Goal: Information Seeking & Learning: Check status

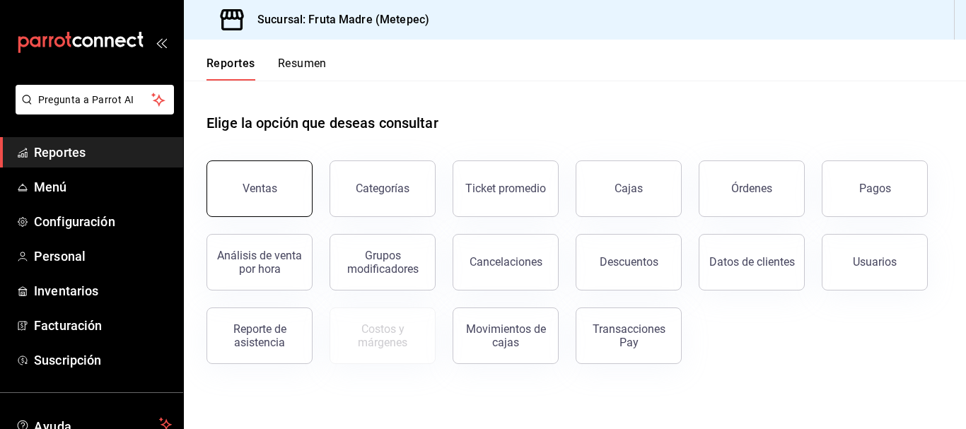
click at [242, 192] on button "Ventas" at bounding box center [260, 189] width 106 height 57
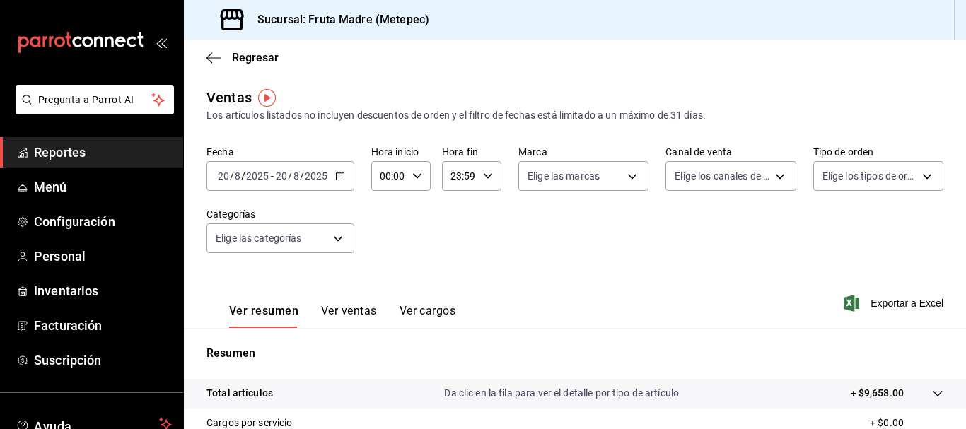
click at [332, 173] on div "[DATE] [DATE] - [DATE] [DATE]" at bounding box center [281, 176] width 148 height 30
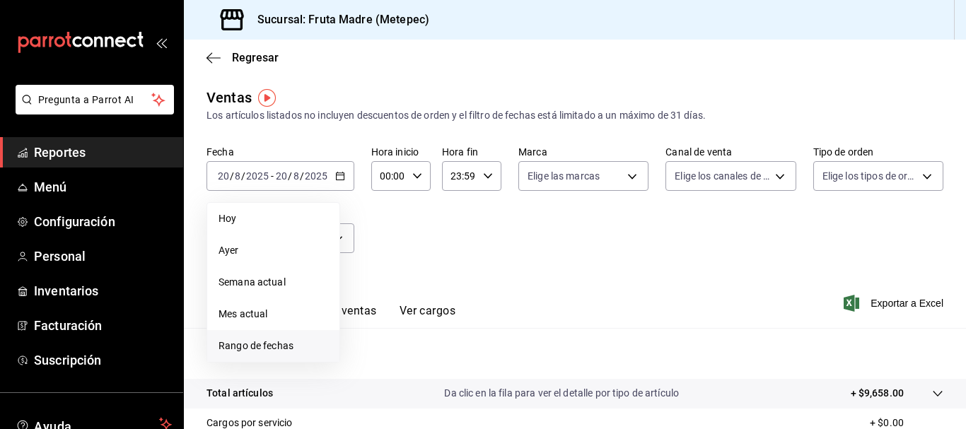
click at [261, 354] on li "Rango de fechas" at bounding box center [273, 346] width 132 height 32
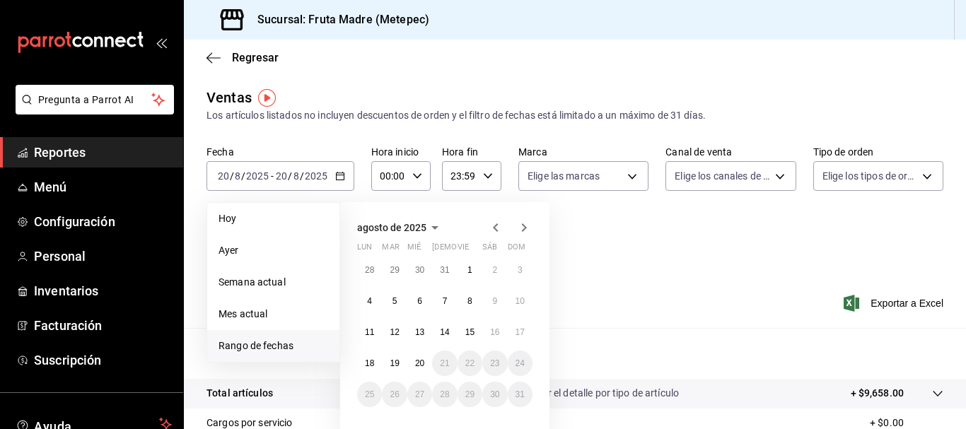
click at [366, 315] on div "28 29 30 31 1 2 3 4 5 6 7 8 9 10 11 12 13 14 15 16 17 18 19 20 21 22 23 24 25 2…" at bounding box center [444, 332] width 175 height 150
click at [365, 325] on button "11" at bounding box center [369, 332] width 25 height 25
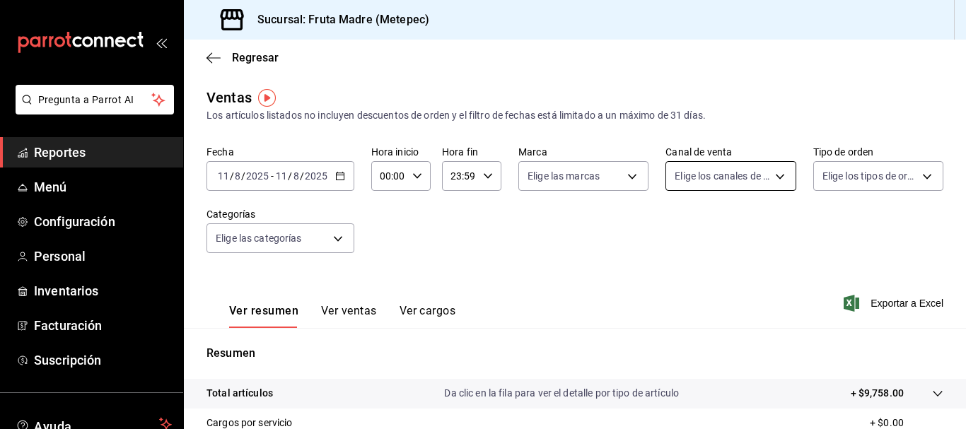
click at [748, 175] on body "Pregunta a Parrot AI Reportes Menú Configuración Personal Inventarios Facturaci…" at bounding box center [483, 214] width 966 height 429
drag, startPoint x: 731, startPoint y: 282, endPoint x: 876, endPoint y: 261, distance: 145.8
click at [731, 280] on span "Punto de venta" at bounding box center [740, 278] width 83 height 15
type input "PARROT"
checkbox input "true"
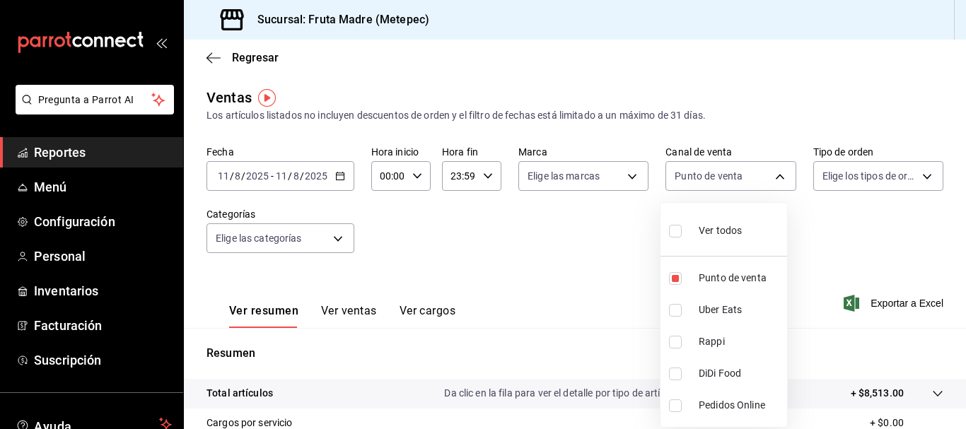
click at [845, 235] on div at bounding box center [483, 214] width 966 height 429
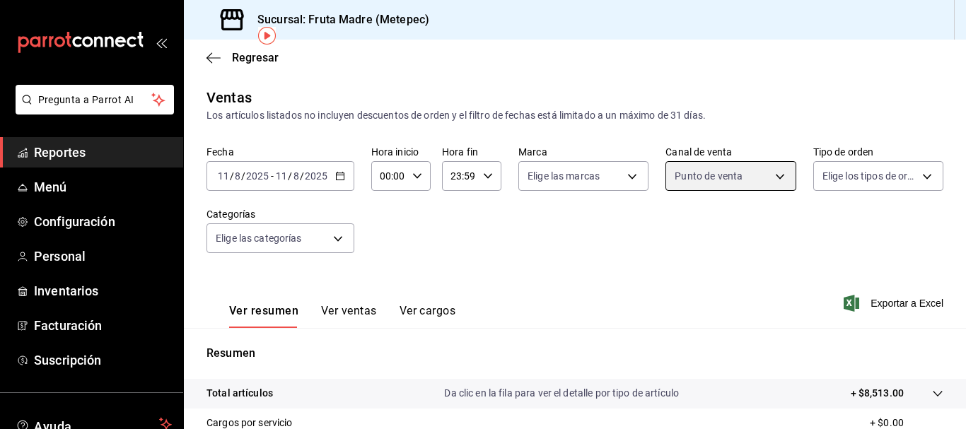
scroll to position [141, 0]
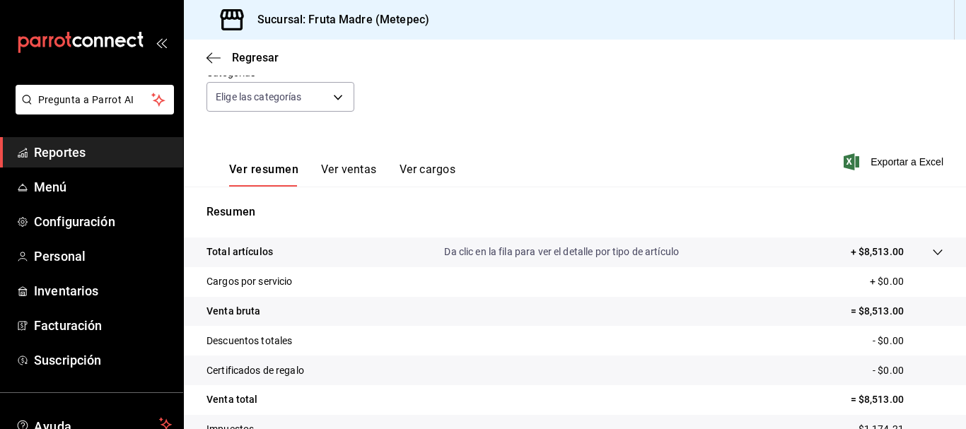
click at [45, 149] on span "Reportes" at bounding box center [103, 152] width 138 height 19
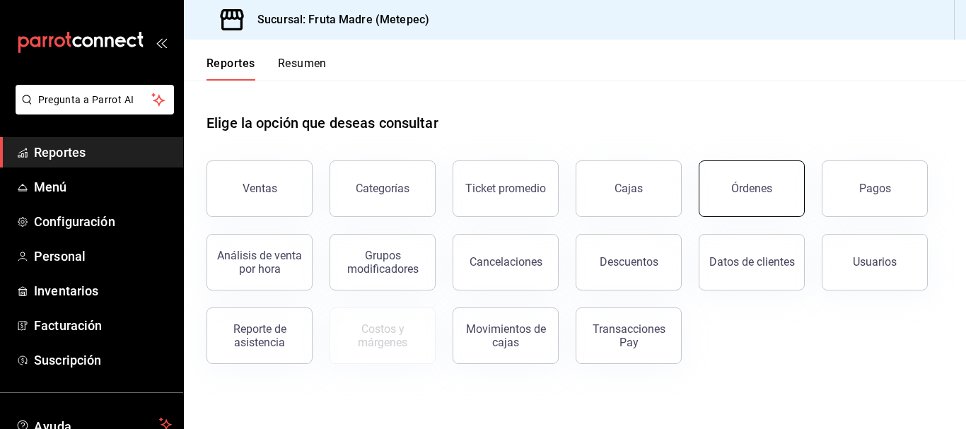
click at [734, 186] on div "Órdenes" at bounding box center [751, 188] width 41 height 13
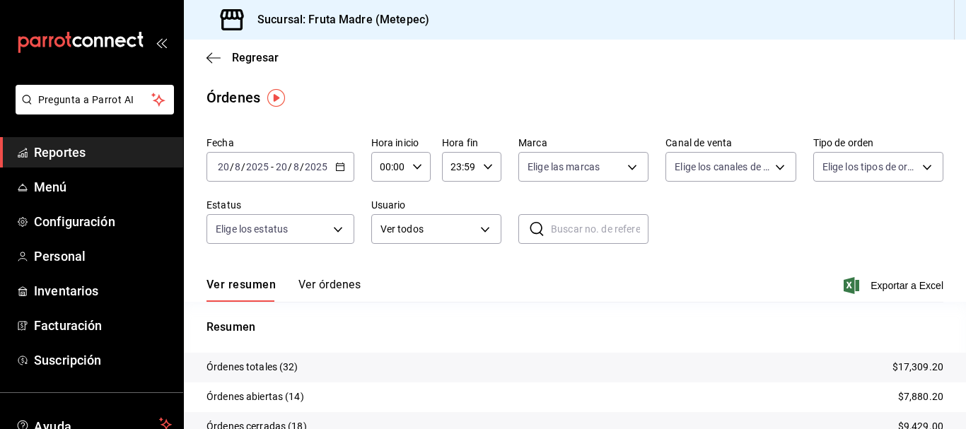
click at [105, 155] on span "Reportes" at bounding box center [103, 152] width 138 height 19
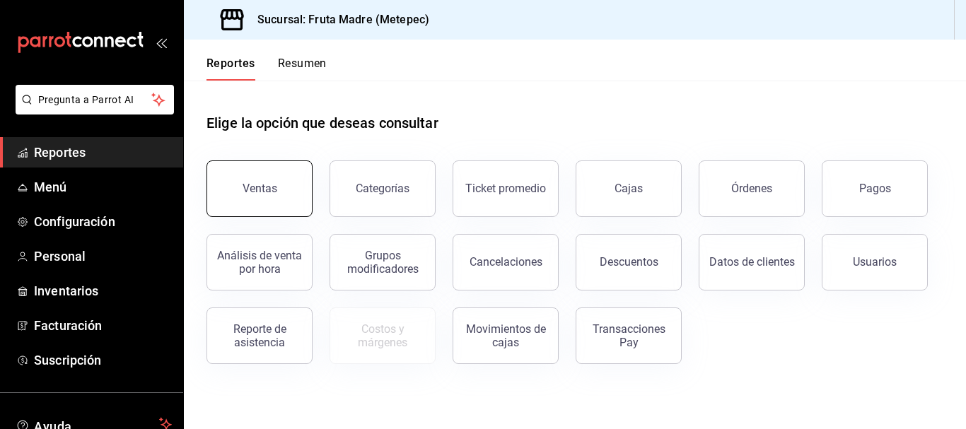
click at [262, 190] on div "Ventas" at bounding box center [260, 188] width 35 height 13
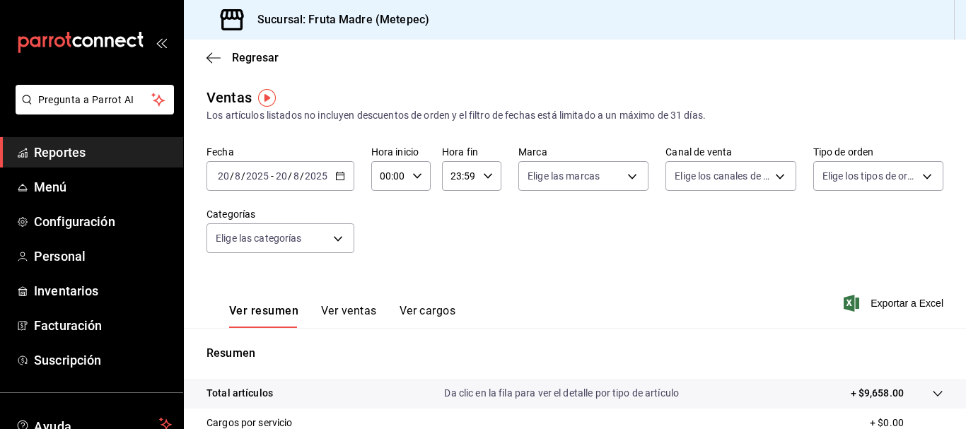
click at [340, 171] on icon "button" at bounding box center [340, 176] width 10 height 10
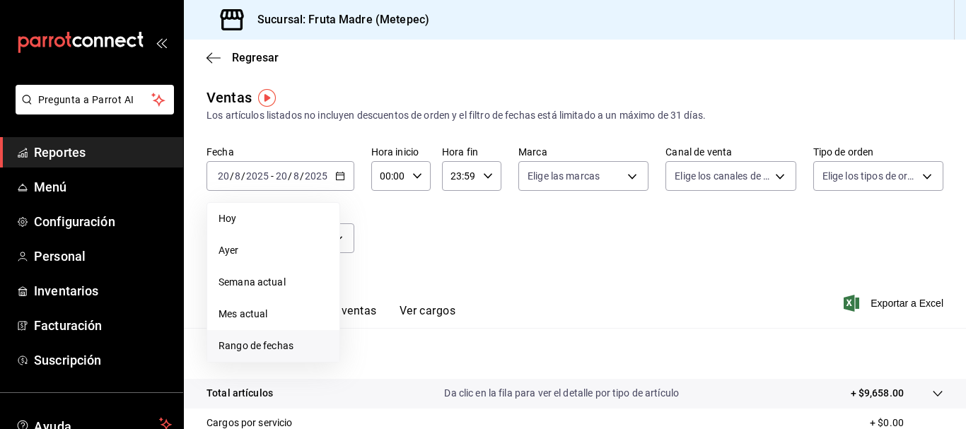
click at [245, 352] on span "Rango de fechas" at bounding box center [274, 346] width 110 height 15
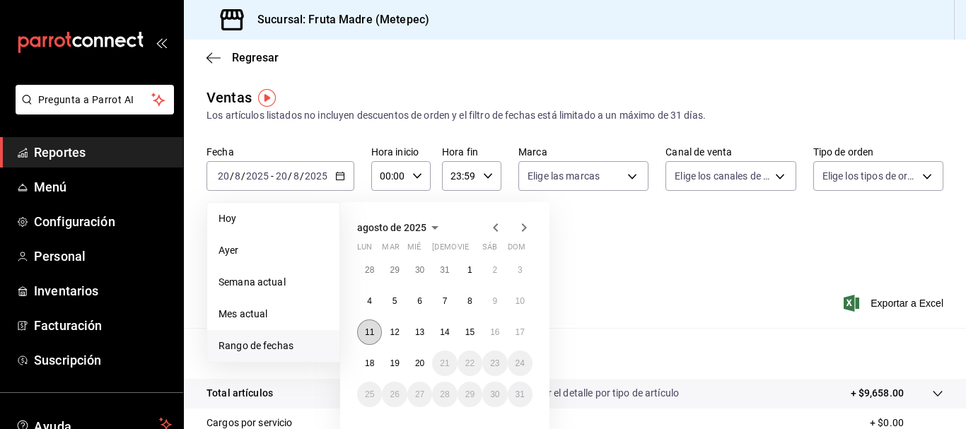
click at [366, 335] on abbr "11" at bounding box center [369, 333] width 9 height 10
click at [519, 334] on abbr "17" at bounding box center [520, 333] width 9 height 10
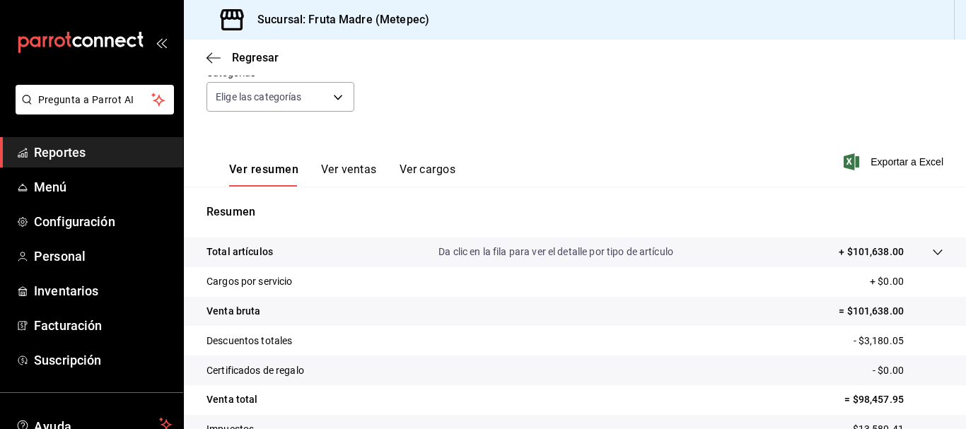
scroll to position [71, 0]
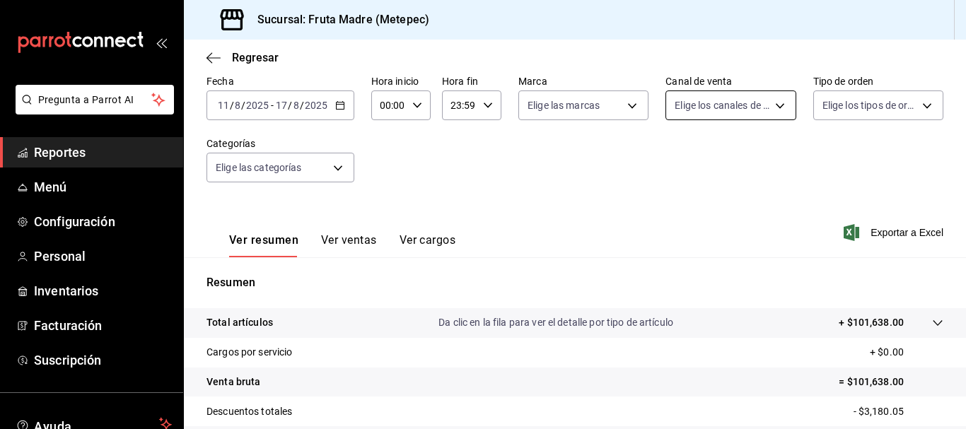
click at [744, 98] on body "Pregunta a Parrot AI Reportes Menú Configuración Personal Inventarios Facturaci…" at bounding box center [483, 214] width 966 height 429
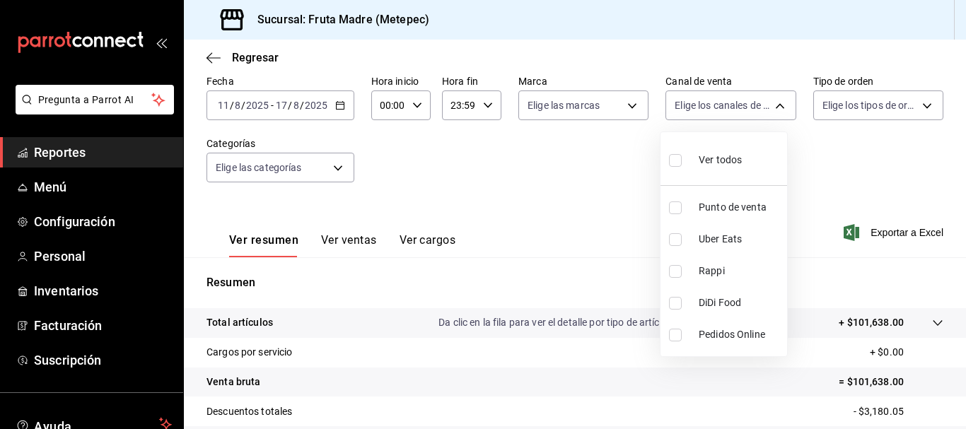
click at [746, 199] on li "Punto de venta" at bounding box center [724, 208] width 127 height 32
type input "PARROT"
checkbox input "true"
click at [821, 156] on div at bounding box center [483, 214] width 966 height 429
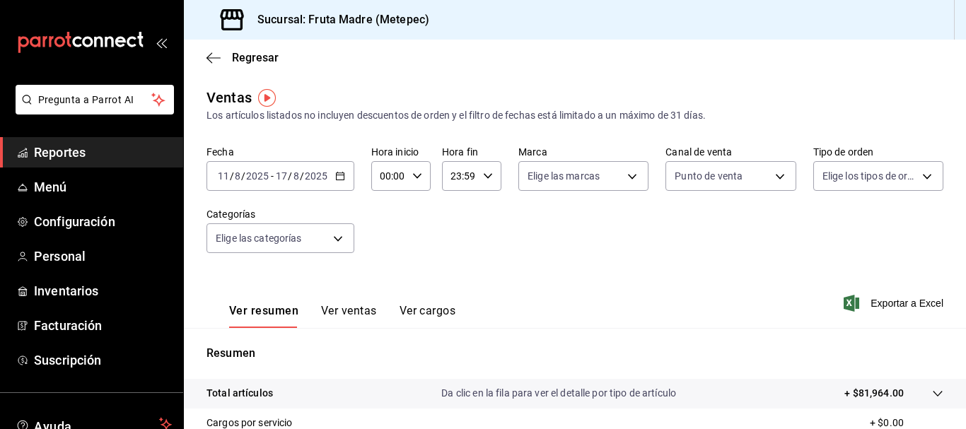
click at [340, 178] on icon "button" at bounding box center [340, 176] width 10 height 10
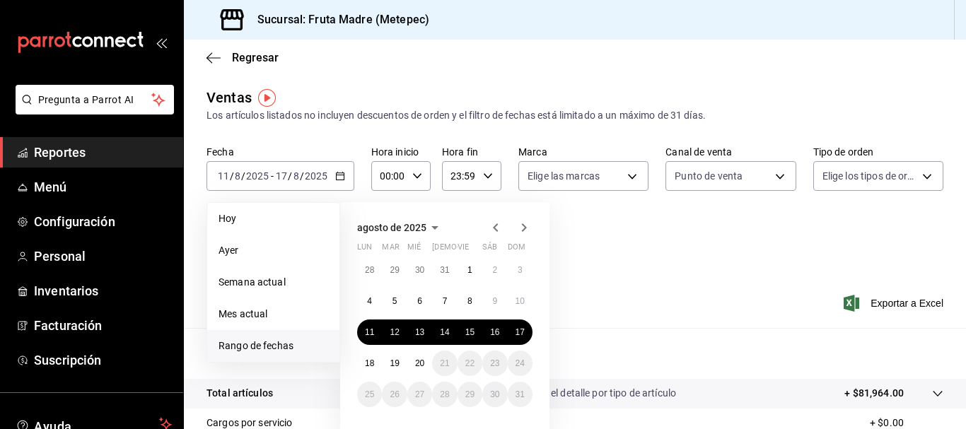
click at [50, 149] on span "Reportes" at bounding box center [103, 152] width 138 height 19
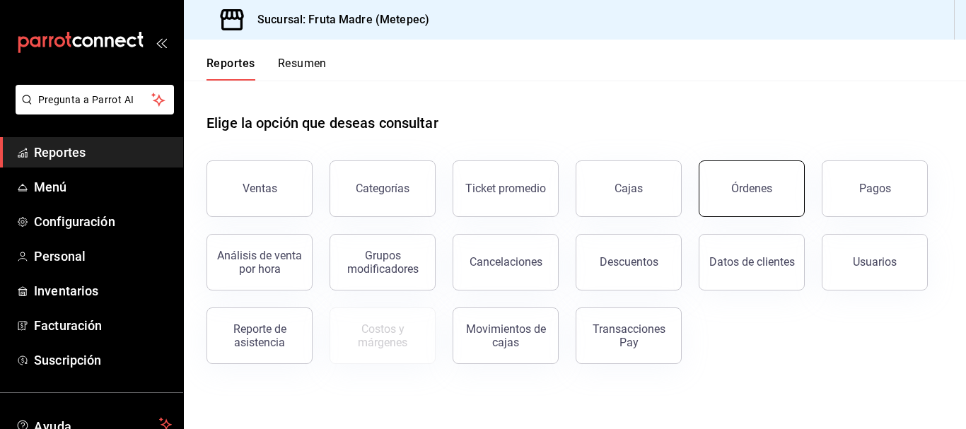
click at [769, 185] on div "Órdenes" at bounding box center [751, 188] width 41 height 13
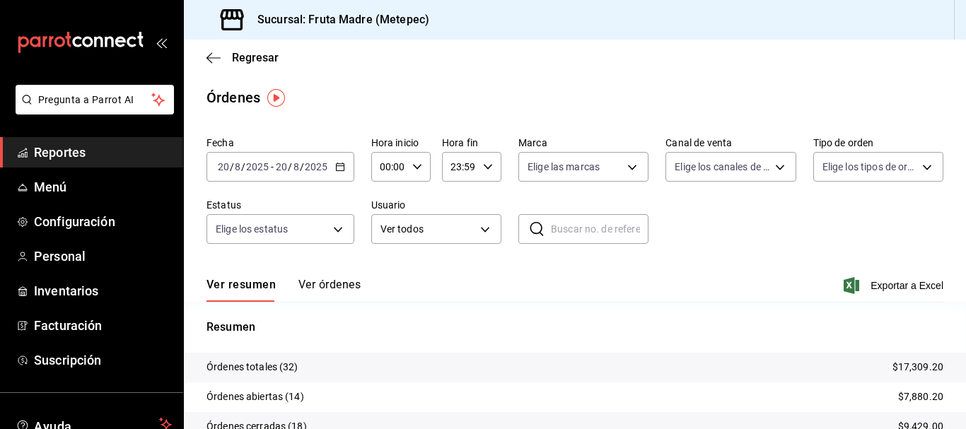
click at [332, 168] on div "[DATE] [DATE] - [DATE] [DATE]" at bounding box center [281, 167] width 148 height 30
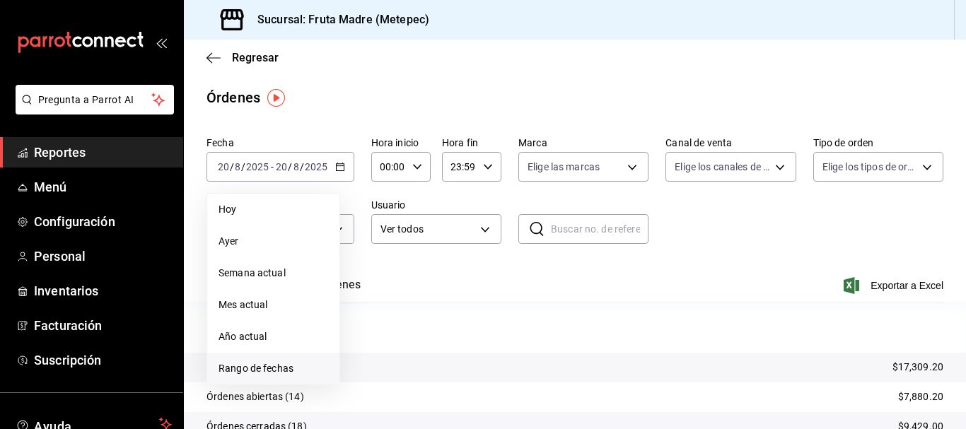
click at [301, 359] on li "Rango de fechas" at bounding box center [273, 369] width 132 height 32
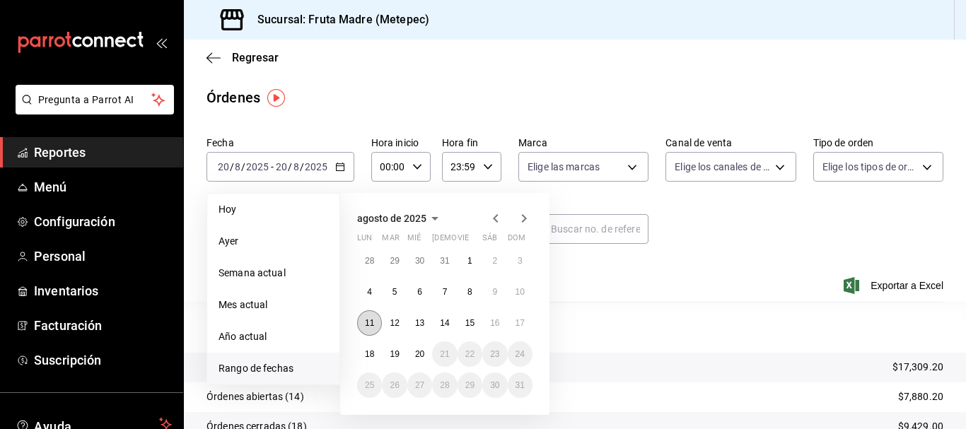
click at [371, 320] on abbr "11" at bounding box center [369, 323] width 9 height 10
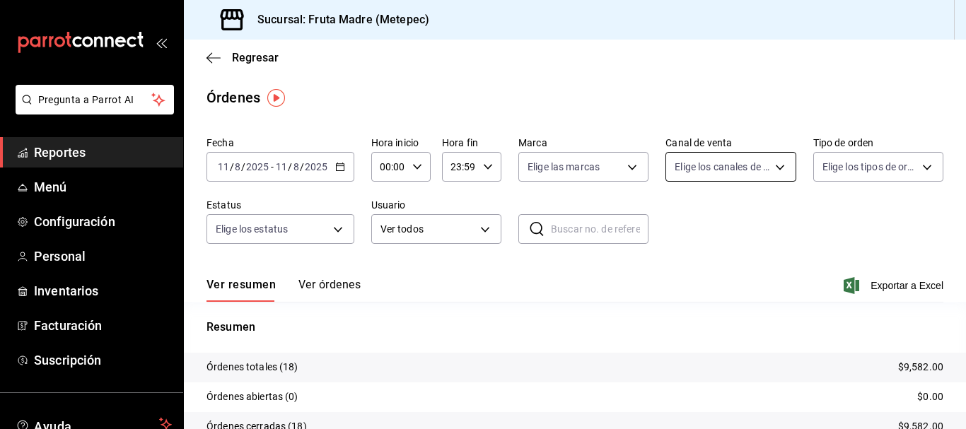
click at [714, 161] on body "Pregunta a Parrot AI Reportes Menú Configuración Personal Inventarios Facturaci…" at bounding box center [483, 214] width 966 height 429
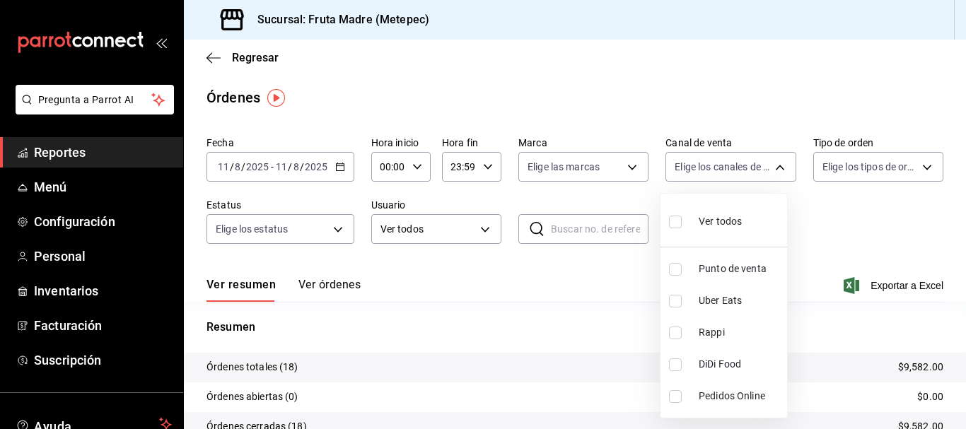
click at [731, 265] on span "Punto de venta" at bounding box center [740, 269] width 83 height 15
type input "PARROT"
checkbox input "true"
click at [562, 289] on div at bounding box center [483, 214] width 966 height 429
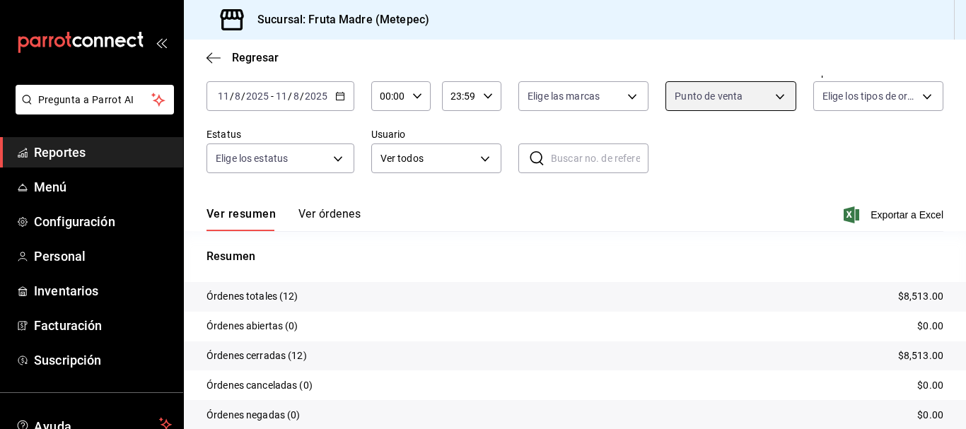
scroll to position [126, 0]
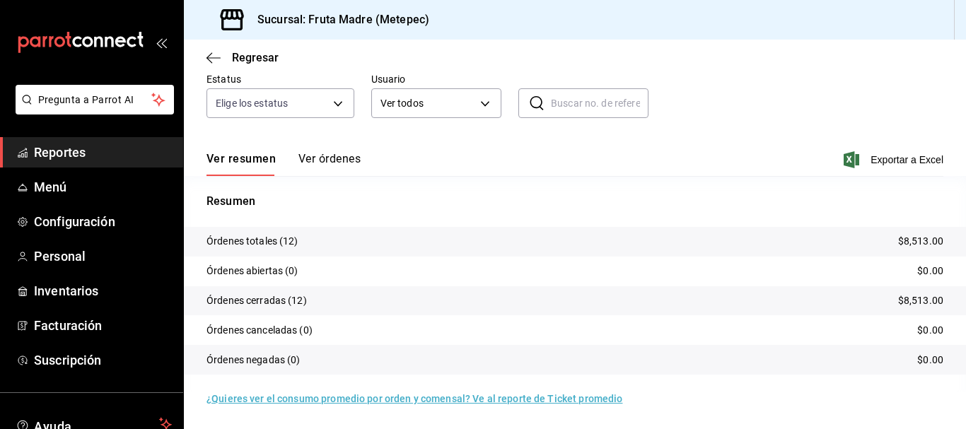
click at [64, 146] on span "Reportes" at bounding box center [103, 152] width 138 height 19
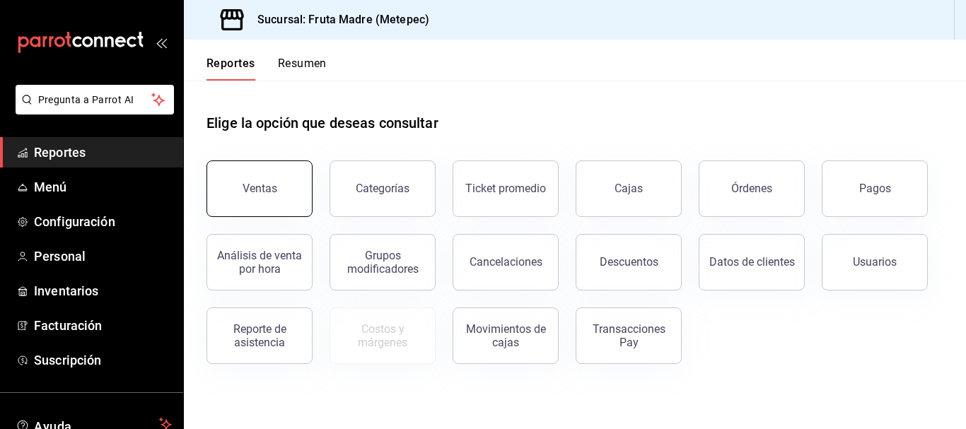
click at [250, 192] on div "Ventas" at bounding box center [260, 188] width 35 height 13
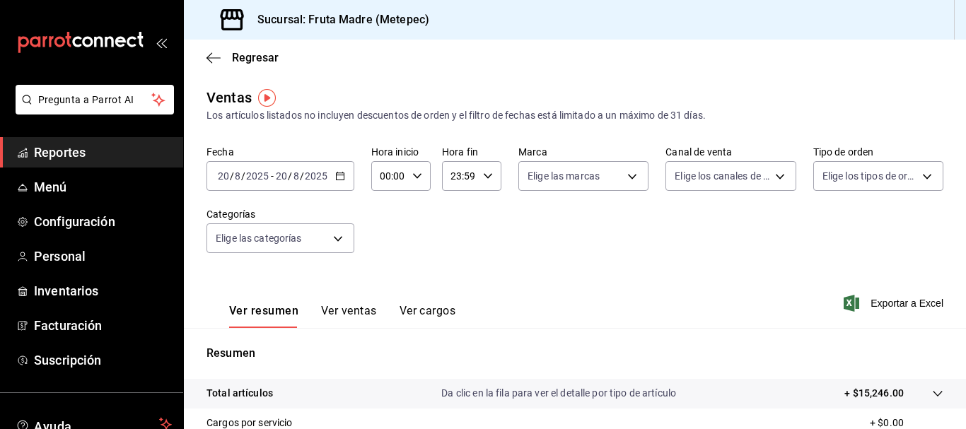
click at [335, 166] on div "[DATE] [DATE] - [DATE] [DATE]" at bounding box center [281, 176] width 148 height 30
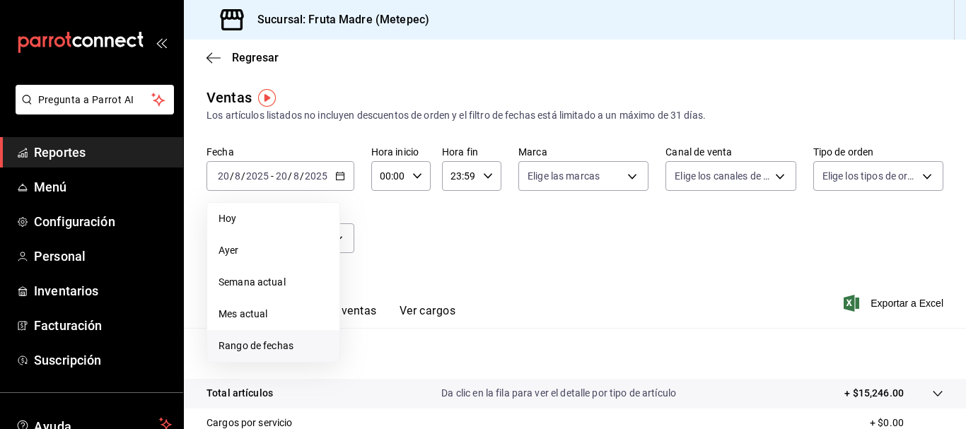
click at [291, 337] on li "Rango de fechas" at bounding box center [273, 346] width 132 height 32
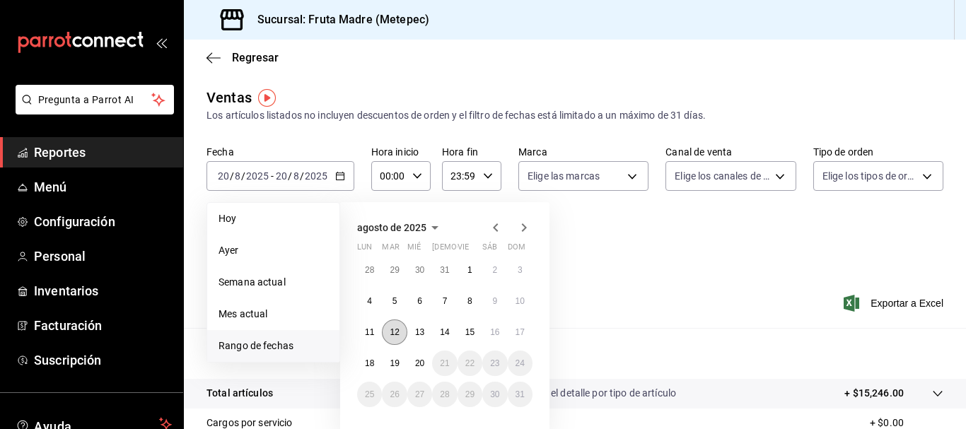
click at [396, 335] on abbr "12" at bounding box center [394, 333] width 9 height 10
click at [397, 335] on abbr "12" at bounding box center [394, 333] width 9 height 10
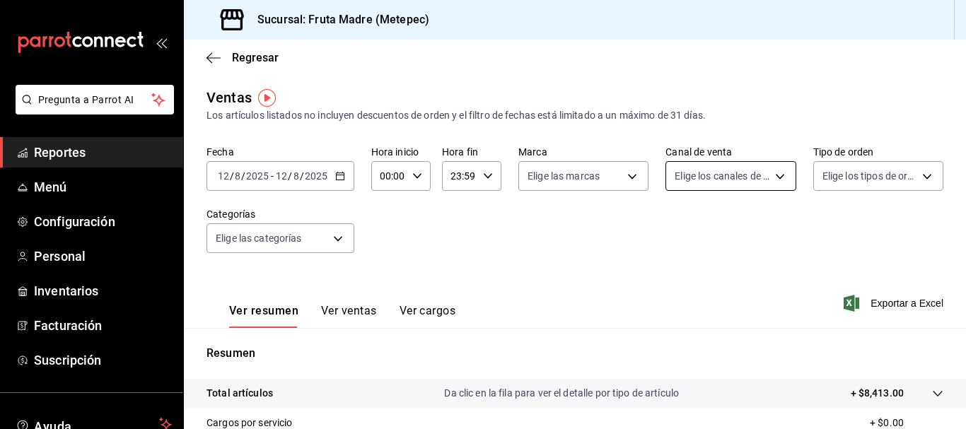
click at [712, 183] on body "Pregunta a Parrot AI Reportes Menú Configuración Personal Inventarios Facturaci…" at bounding box center [483, 214] width 966 height 429
click at [731, 276] on span "Punto de venta" at bounding box center [740, 278] width 83 height 15
type input "PARROT"
checkbox input "true"
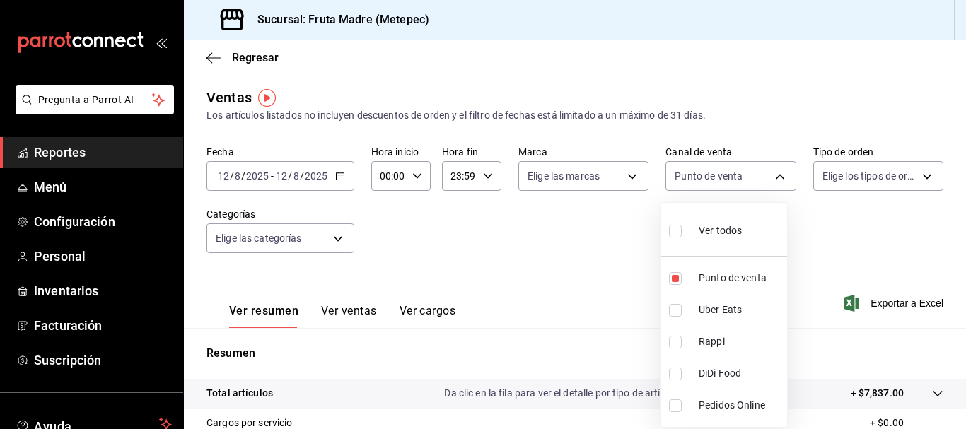
click at [542, 299] on div at bounding box center [483, 214] width 966 height 429
click at [55, 156] on span "Reportes" at bounding box center [103, 152] width 138 height 19
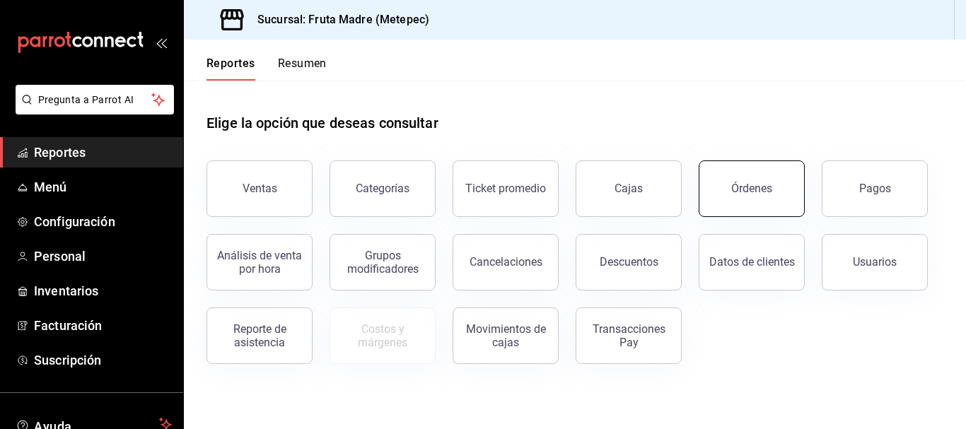
click at [717, 196] on button "Órdenes" at bounding box center [752, 189] width 106 height 57
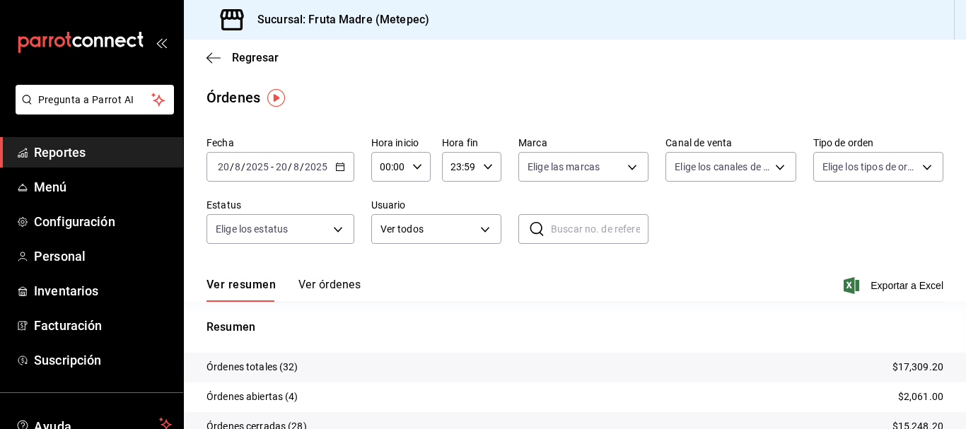
click at [340, 168] on icon "button" at bounding box center [340, 167] width 10 height 10
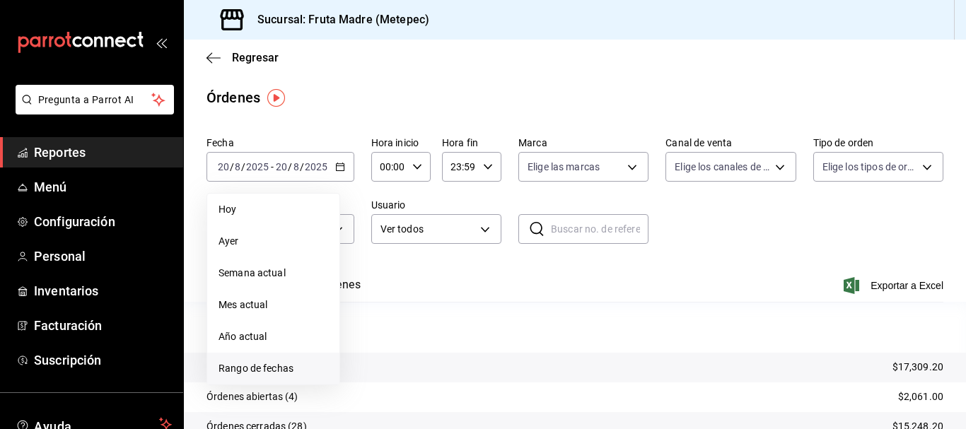
click at [265, 379] on li "Rango de fechas" at bounding box center [273, 369] width 132 height 32
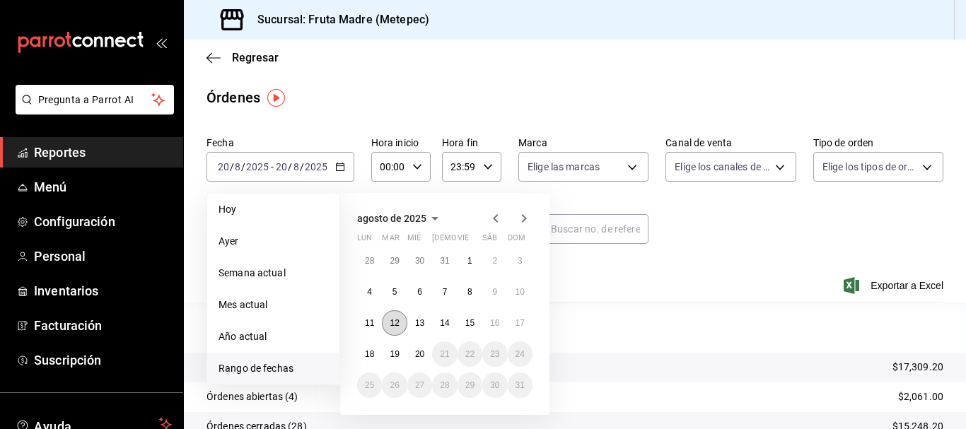
click at [395, 323] on abbr "12" at bounding box center [394, 323] width 9 height 10
click at [394, 323] on abbr "12" at bounding box center [394, 323] width 9 height 10
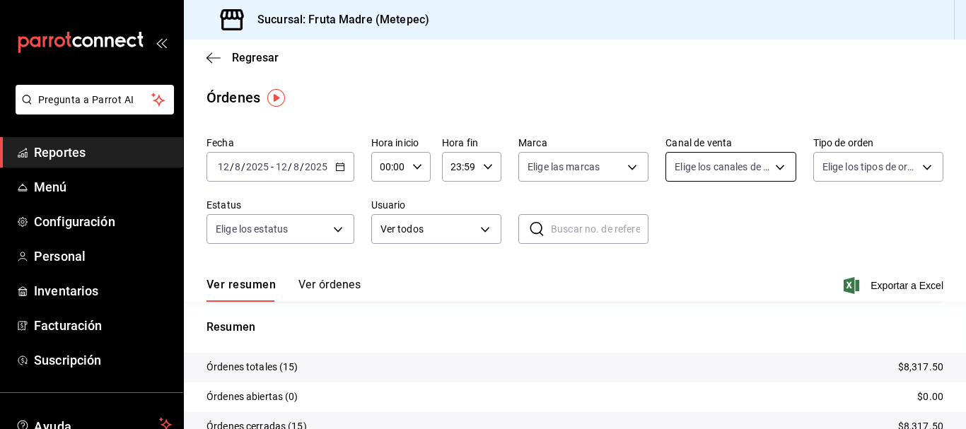
click at [746, 167] on body "Pregunta a Parrot AI Reportes Menú Configuración Personal Inventarios Facturaci…" at bounding box center [483, 214] width 966 height 429
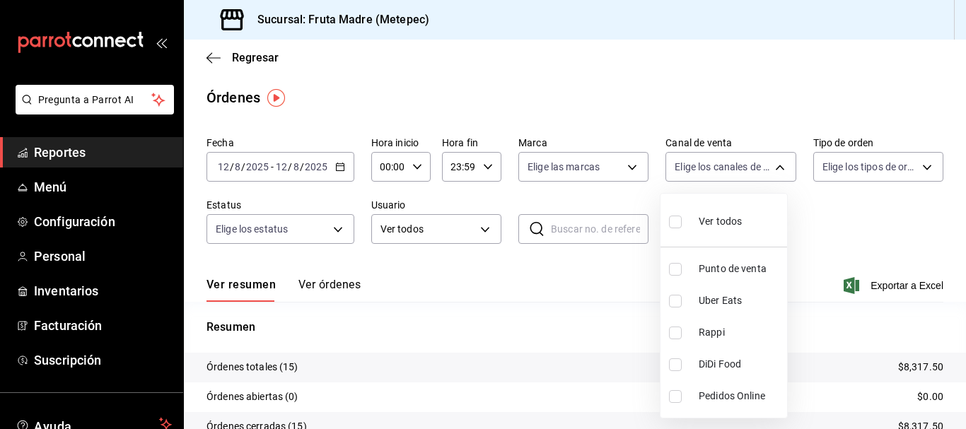
click at [755, 266] on span "Punto de venta" at bounding box center [740, 269] width 83 height 15
type input "PARROT"
checkbox input "true"
click at [856, 231] on div at bounding box center [483, 214] width 966 height 429
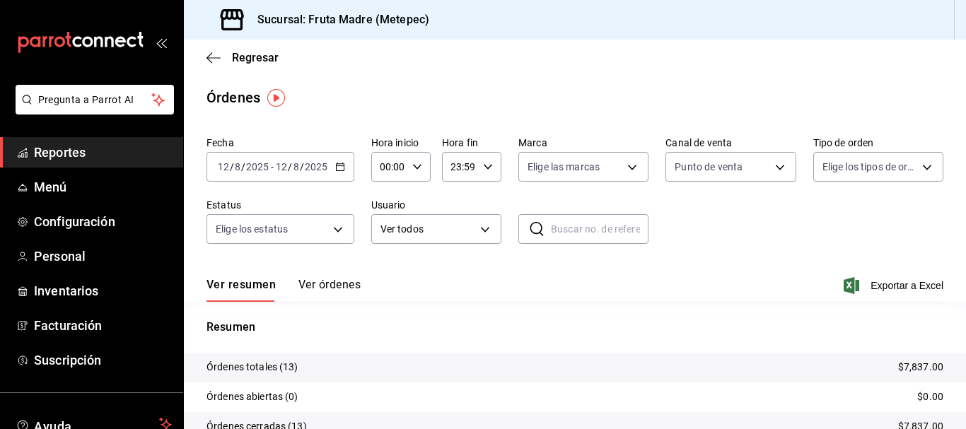
click at [83, 146] on span "Reportes" at bounding box center [103, 152] width 138 height 19
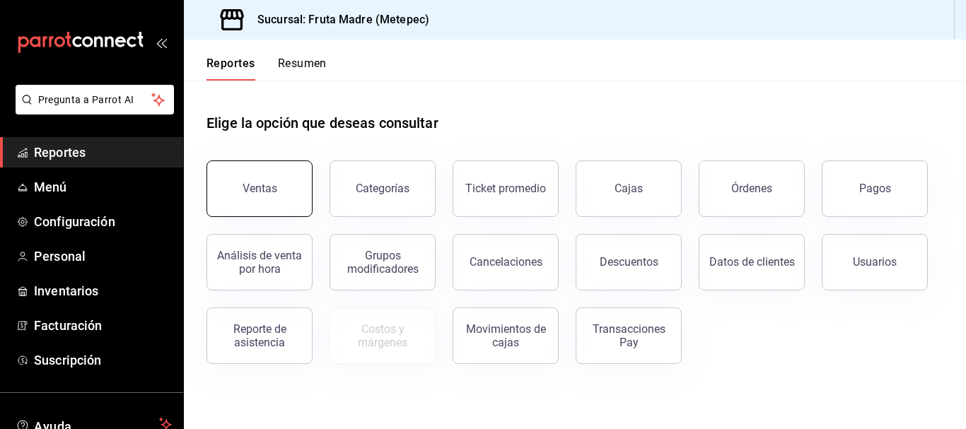
click at [299, 187] on button "Ventas" at bounding box center [260, 189] width 106 height 57
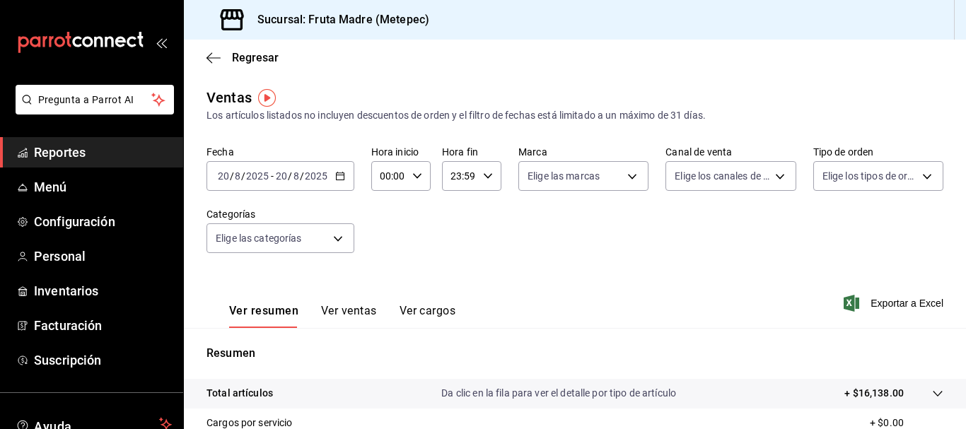
click at [342, 181] on div "[DATE] [DATE] - [DATE] [DATE]" at bounding box center [281, 176] width 148 height 30
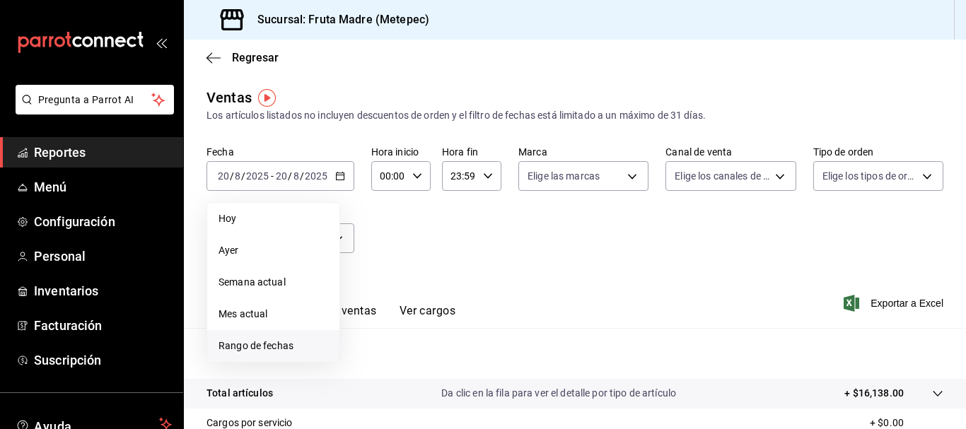
click at [291, 349] on span "Rango de fechas" at bounding box center [274, 346] width 110 height 15
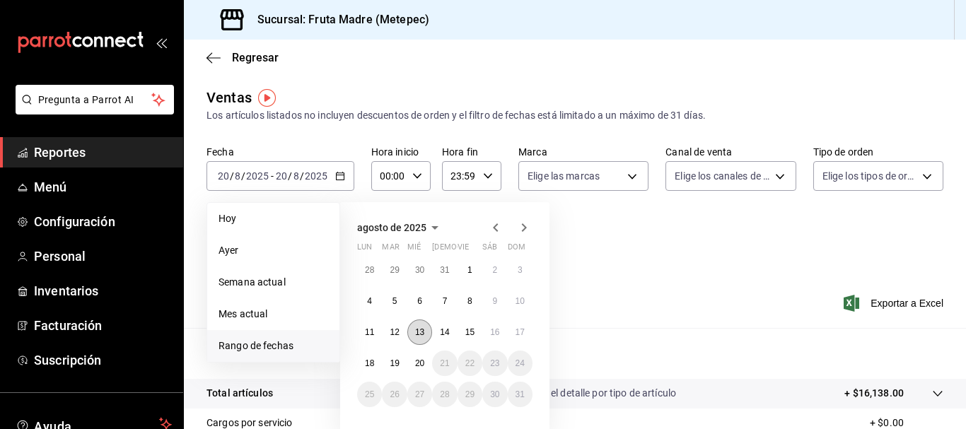
click at [415, 332] on abbr "13" at bounding box center [419, 333] width 9 height 10
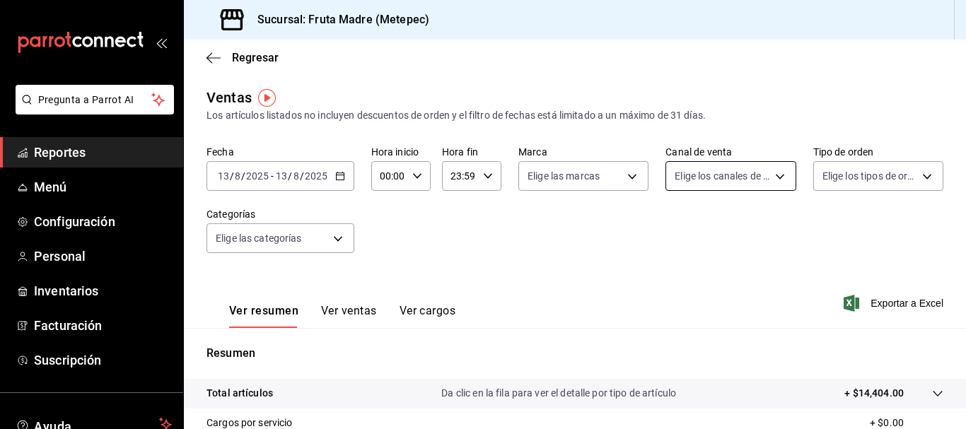
click at [736, 169] on body "Pregunta a Parrot AI Reportes Menú Configuración Personal Inventarios Facturaci…" at bounding box center [483, 214] width 966 height 429
click at [740, 283] on span "Punto de venta" at bounding box center [740, 278] width 83 height 15
type input "PARROT"
checkbox input "true"
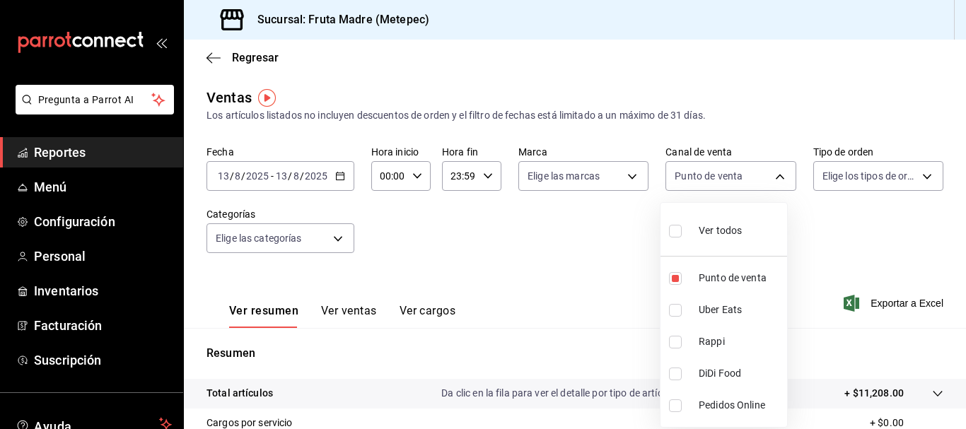
click at [629, 287] on div at bounding box center [483, 214] width 966 height 429
click at [120, 151] on span "Reportes" at bounding box center [103, 152] width 138 height 19
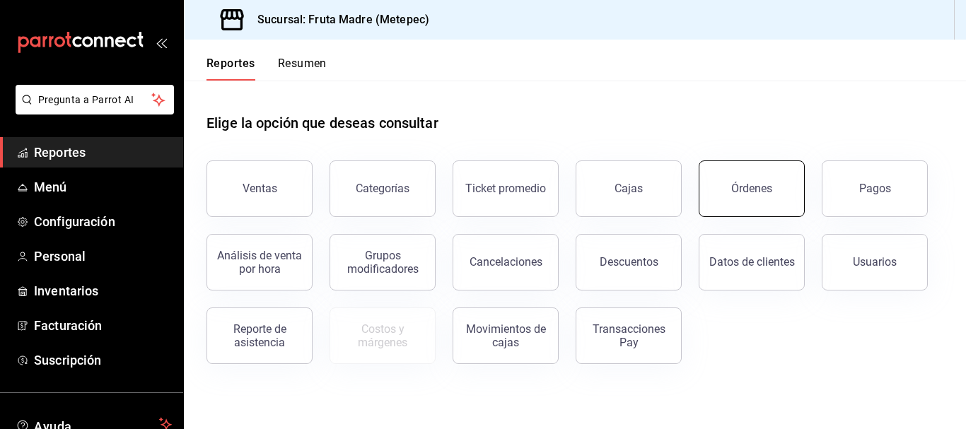
click at [733, 180] on button "Órdenes" at bounding box center [752, 189] width 106 height 57
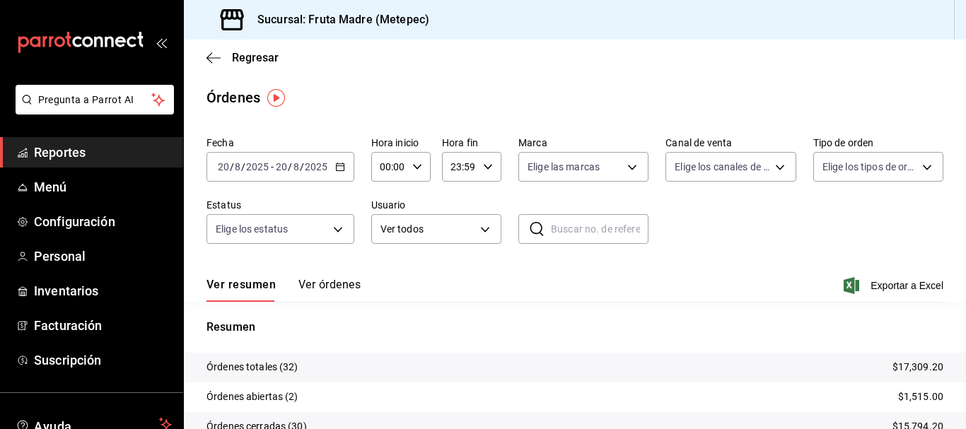
click at [341, 167] on icon "button" at bounding box center [340, 167] width 10 height 10
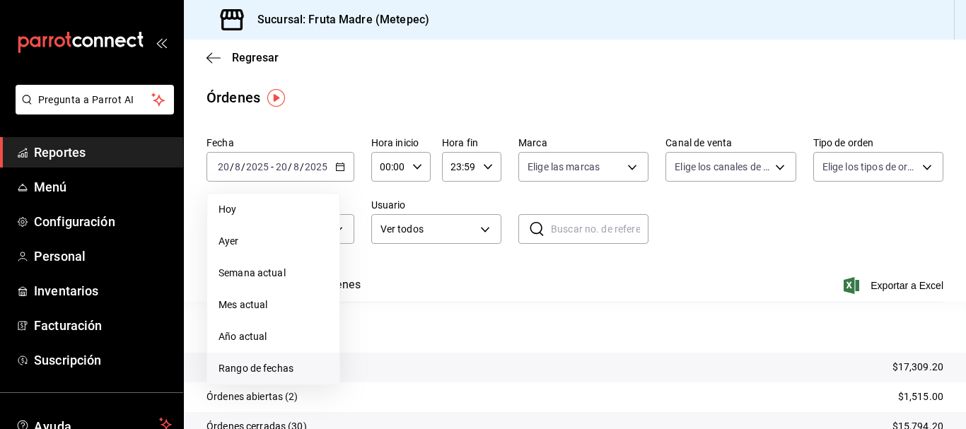
click at [280, 375] on span "Rango de fechas" at bounding box center [274, 368] width 110 height 15
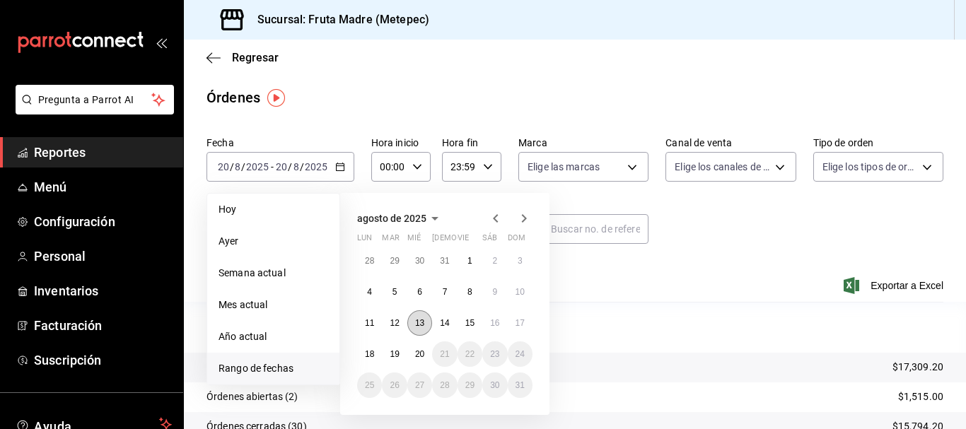
click at [424, 325] on abbr "13" at bounding box center [419, 323] width 9 height 10
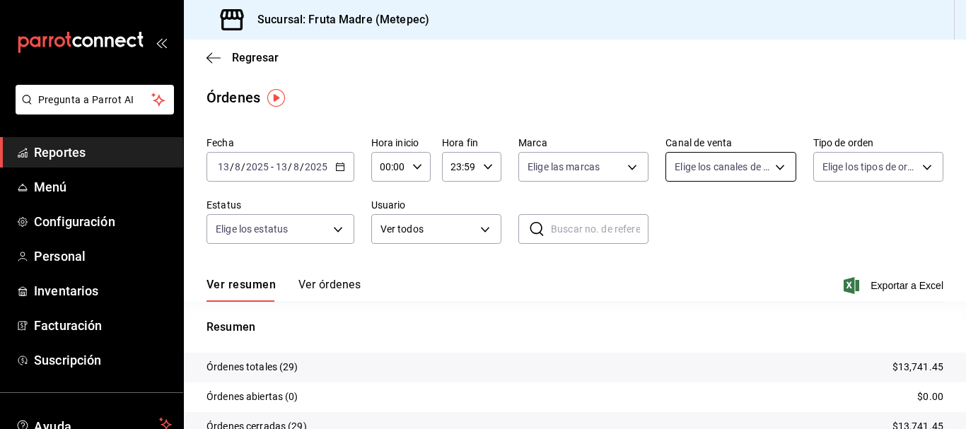
click at [715, 163] on body "Pregunta a Parrot AI Reportes Menú Configuración Personal Inventarios Facturaci…" at bounding box center [483, 214] width 966 height 429
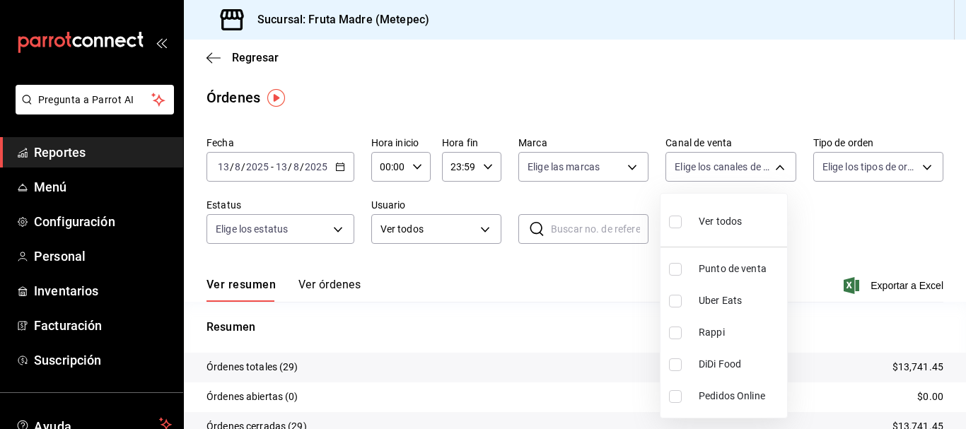
click at [731, 268] on span "Punto de venta" at bounding box center [740, 269] width 83 height 15
type input "PARROT"
checkbox input "true"
click at [806, 219] on div at bounding box center [483, 214] width 966 height 429
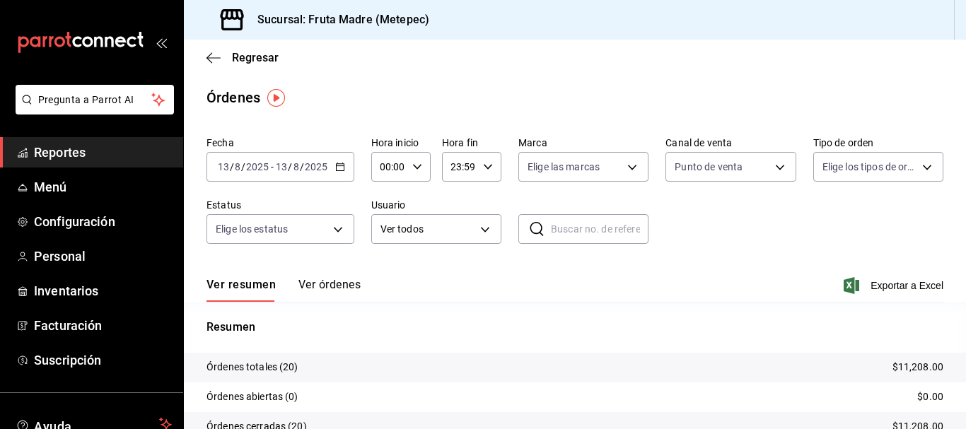
click at [340, 288] on button "Ver órdenes" at bounding box center [330, 290] width 62 height 24
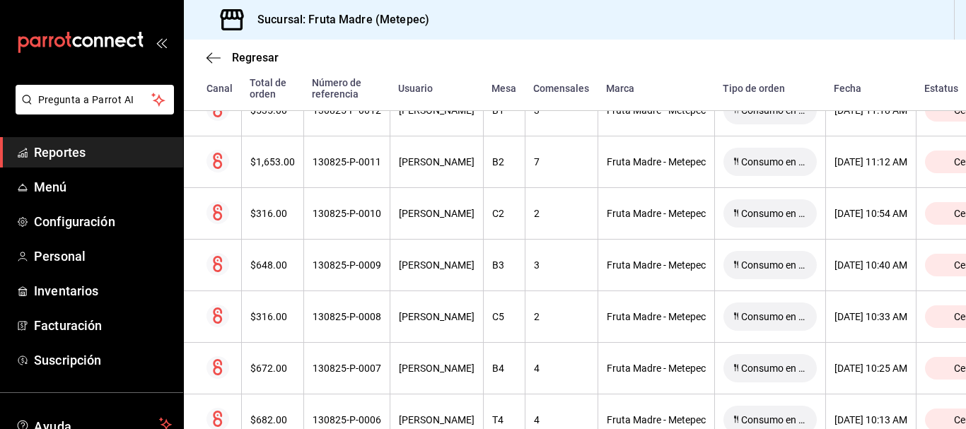
scroll to position [707, 0]
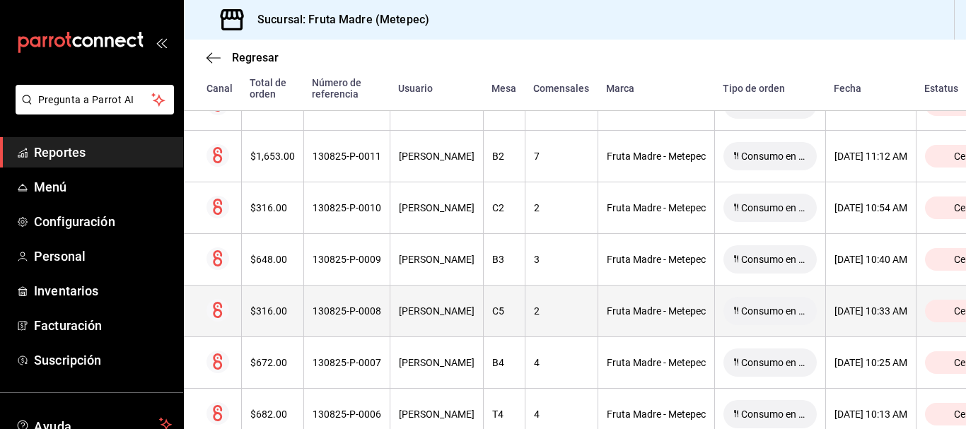
click at [348, 327] on th "130825-P-0008" at bounding box center [346, 312] width 86 height 52
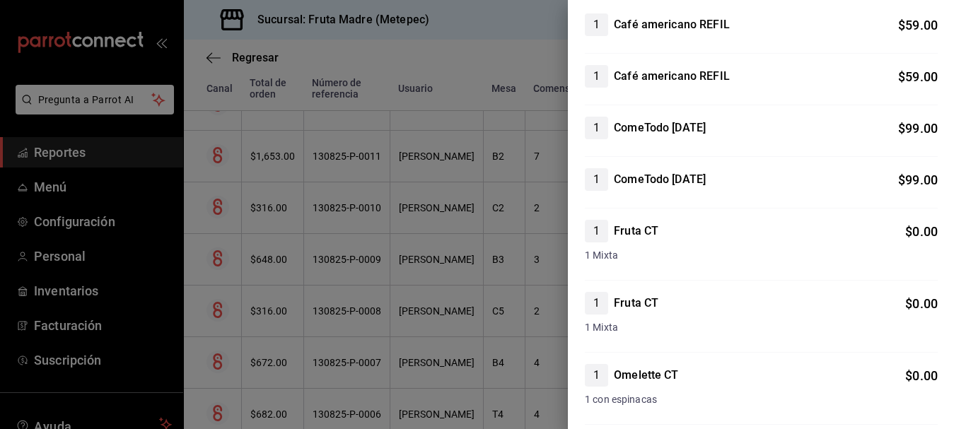
scroll to position [0, 0]
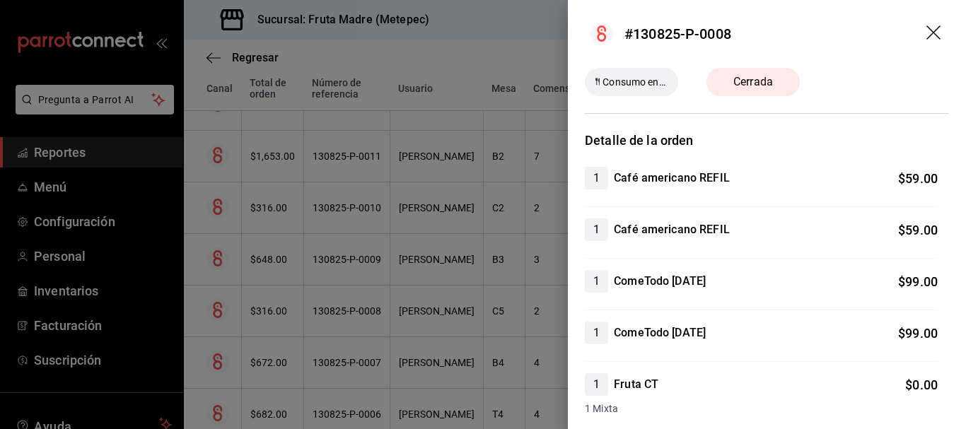
click at [927, 30] on icon "drag" at bounding box center [934, 32] width 14 height 14
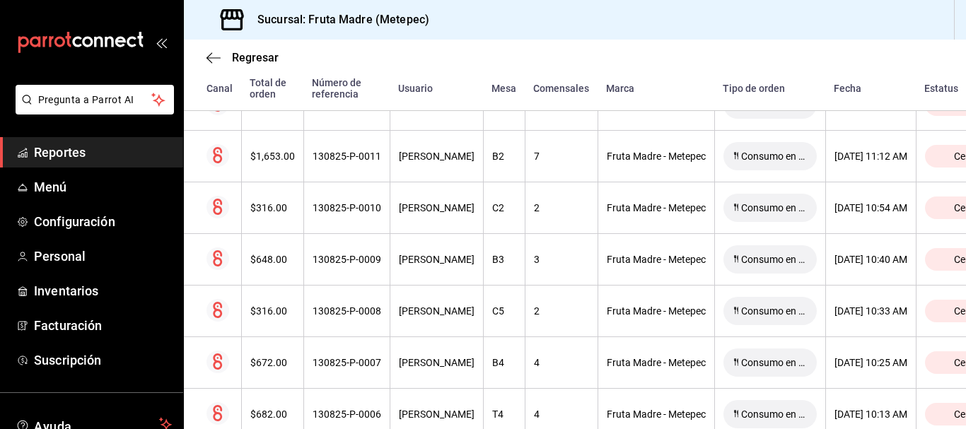
click at [120, 156] on span "Reportes" at bounding box center [103, 152] width 138 height 19
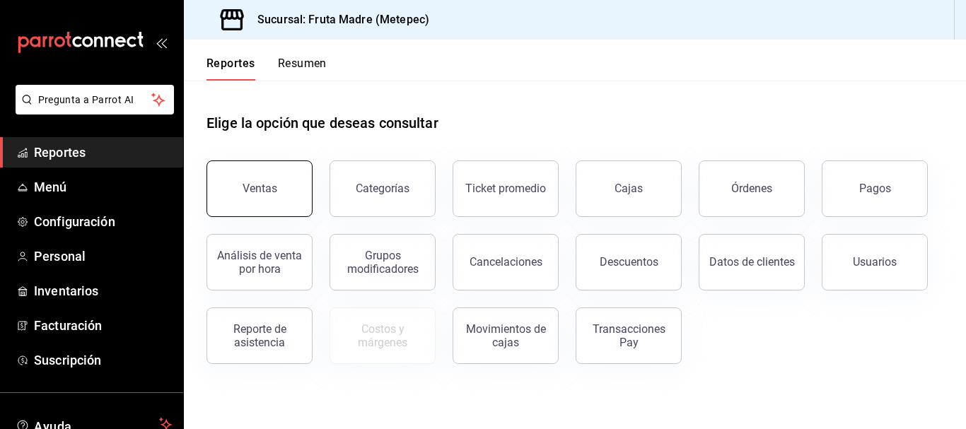
click at [286, 196] on button "Ventas" at bounding box center [260, 189] width 106 height 57
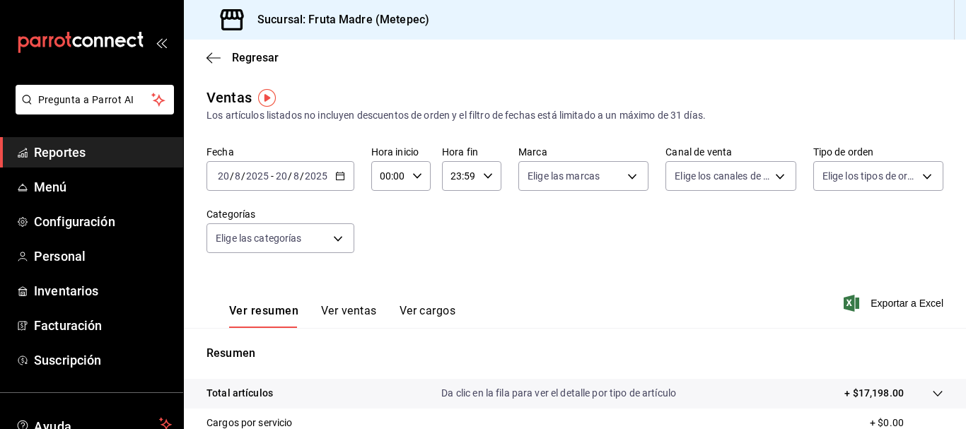
click at [343, 168] on div "[DATE] [DATE] - [DATE] [DATE]" at bounding box center [281, 176] width 148 height 30
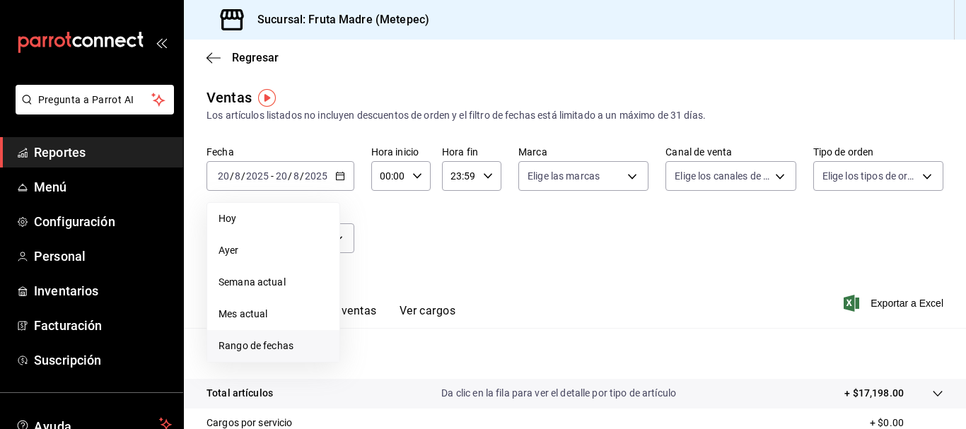
click at [295, 351] on span "Rango de fechas" at bounding box center [274, 346] width 110 height 15
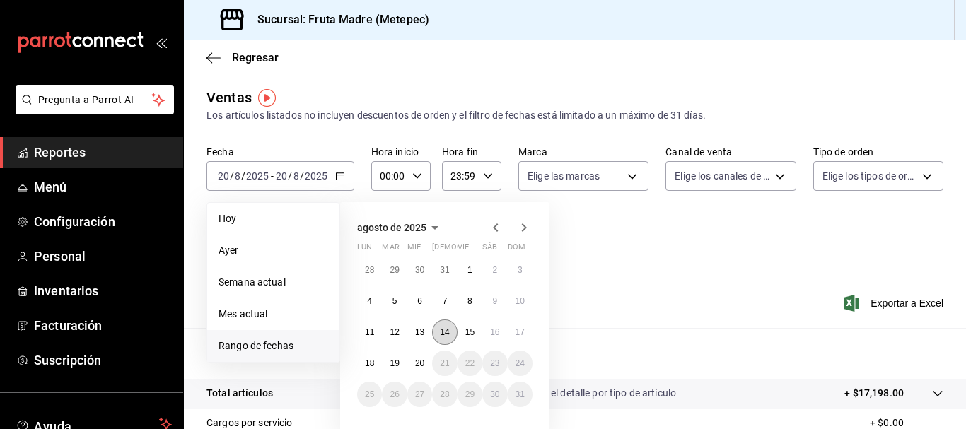
click at [436, 334] on button "14" at bounding box center [444, 332] width 25 height 25
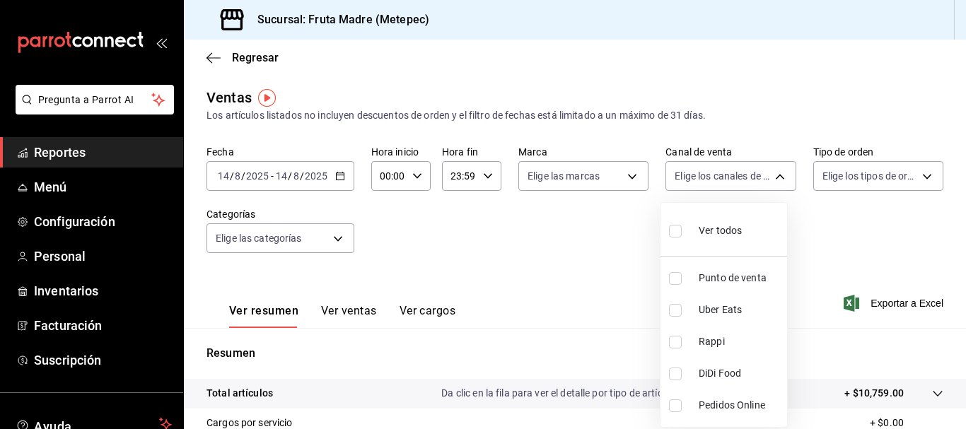
click at [688, 181] on body "Pregunta a Parrot AI Reportes Menú Configuración Personal Inventarios Facturaci…" at bounding box center [483, 214] width 966 height 429
click at [710, 270] on li "Punto de venta" at bounding box center [724, 278] width 127 height 32
type input "PARROT"
checkbox input "true"
click at [612, 273] on div at bounding box center [483, 214] width 966 height 429
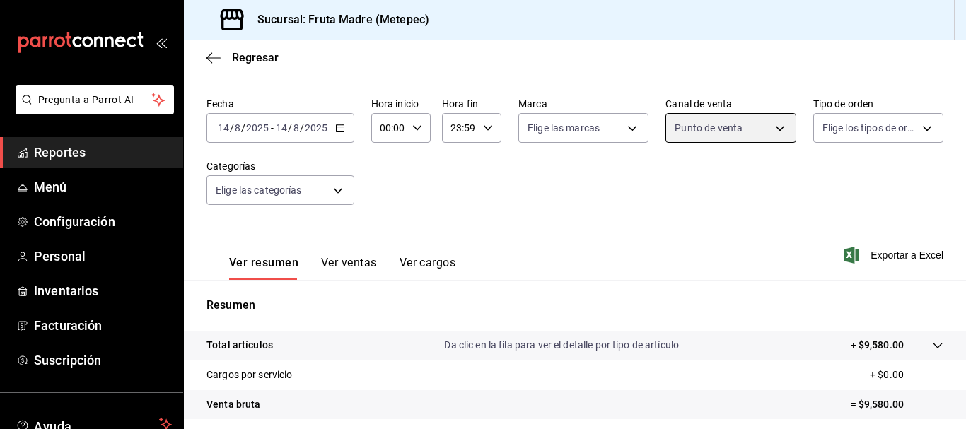
scroll to position [71, 0]
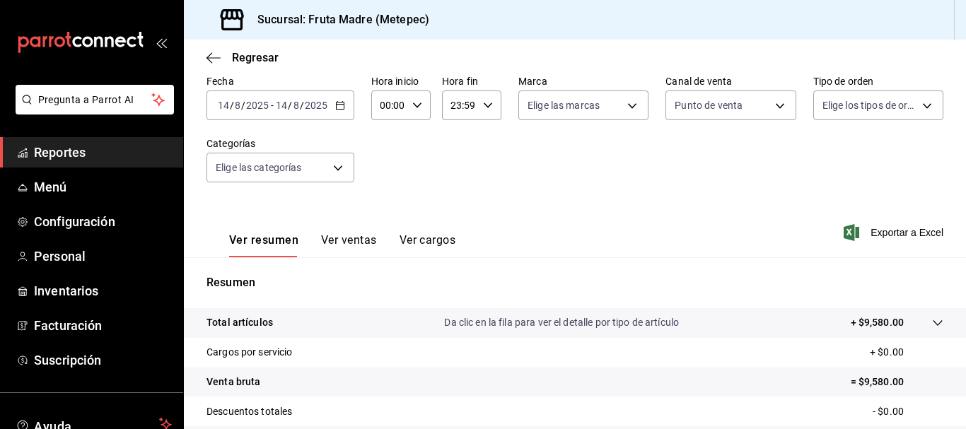
click at [112, 158] on span "Reportes" at bounding box center [103, 152] width 138 height 19
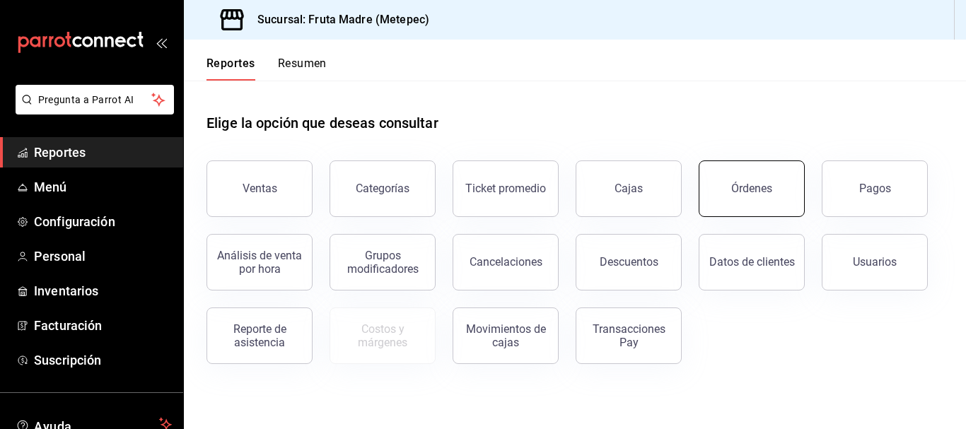
click at [740, 188] on div "Órdenes" at bounding box center [751, 188] width 41 height 13
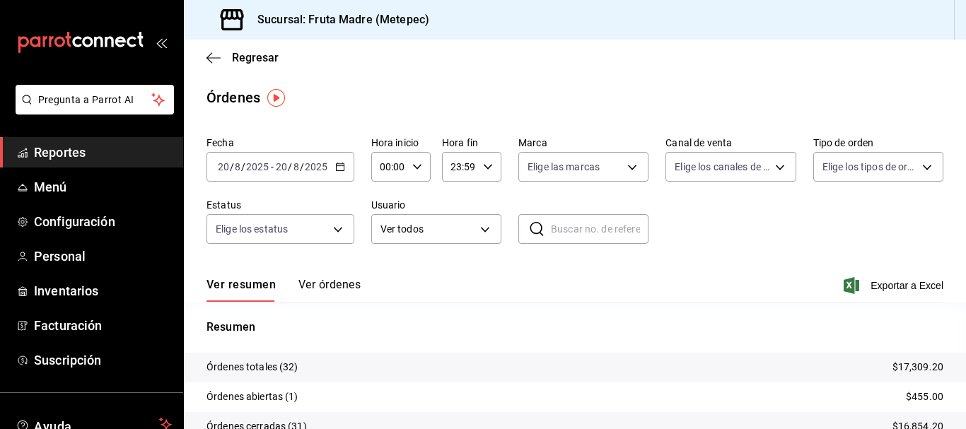
click at [339, 168] on icon "button" at bounding box center [340, 167] width 10 height 10
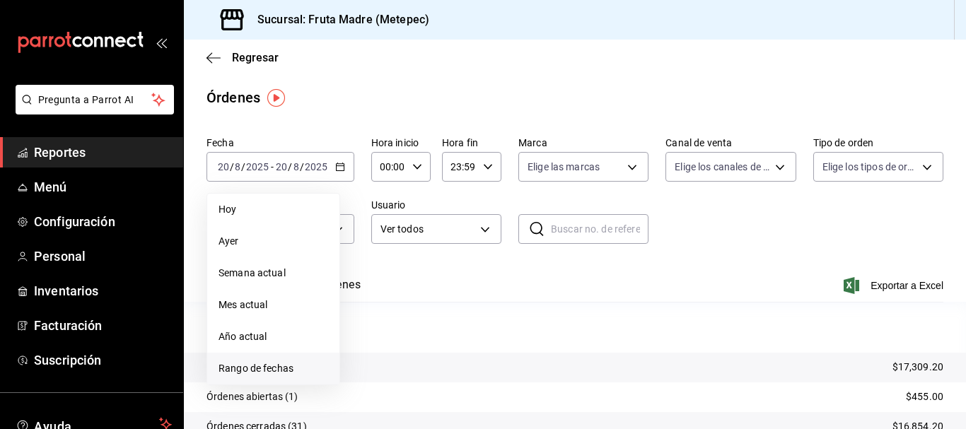
click at [295, 372] on span "Rango de fechas" at bounding box center [274, 368] width 110 height 15
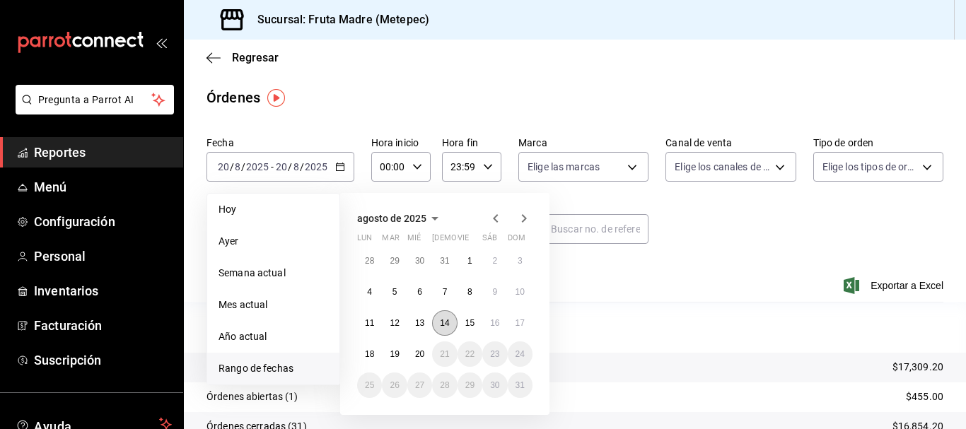
click at [447, 323] on abbr "14" at bounding box center [444, 323] width 9 height 10
drag, startPoint x: 447, startPoint y: 323, endPoint x: 502, endPoint y: 303, distance: 58.9
click at [448, 323] on abbr "14" at bounding box center [444, 323] width 9 height 10
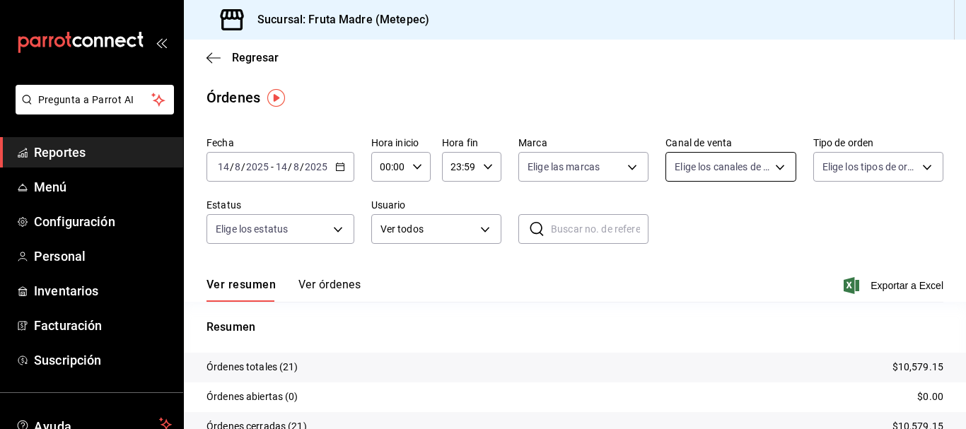
click at [710, 170] on body "Pregunta a Parrot AI Reportes Menú Configuración Personal Inventarios Facturaci…" at bounding box center [483, 214] width 966 height 429
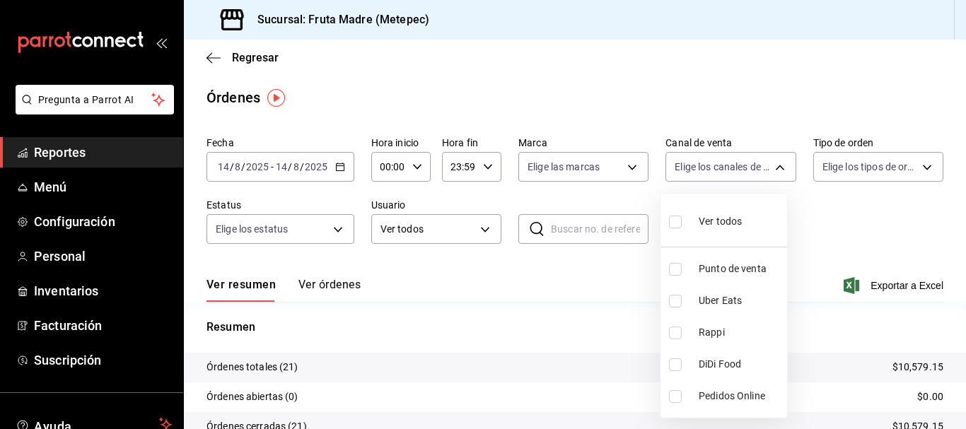
click at [739, 278] on li "Punto de venta" at bounding box center [724, 269] width 127 height 32
type input "PARROT"
checkbox input "true"
click at [844, 233] on div at bounding box center [483, 214] width 966 height 429
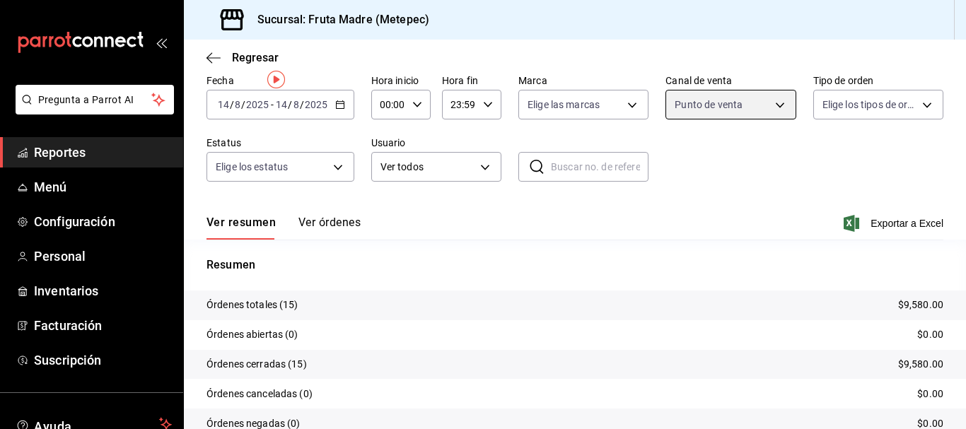
scroll to position [126, 0]
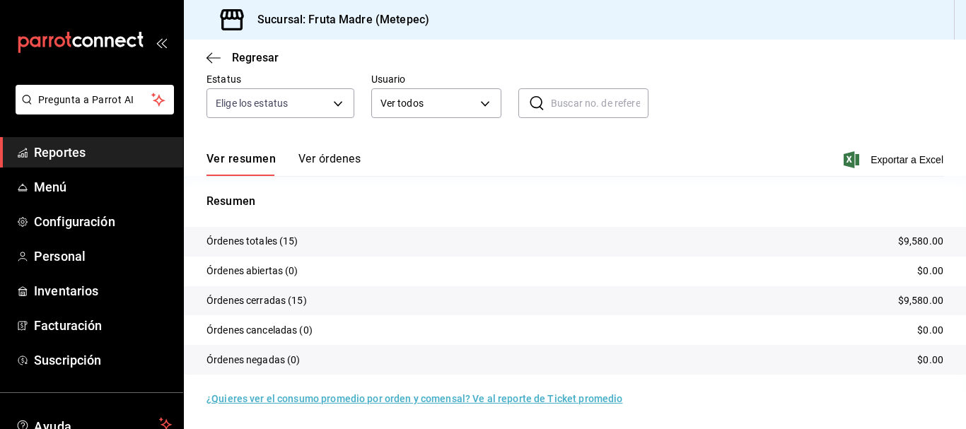
click at [69, 155] on span "Reportes" at bounding box center [103, 152] width 138 height 19
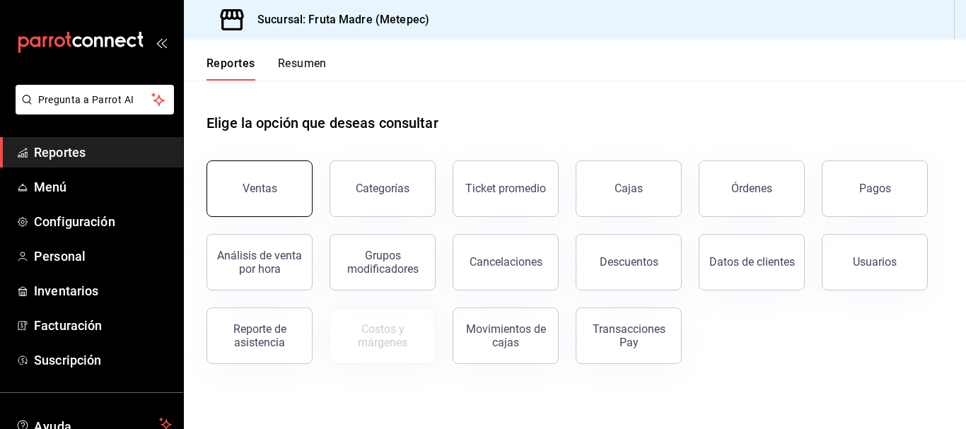
click at [256, 183] on div "Ventas" at bounding box center [260, 188] width 35 height 13
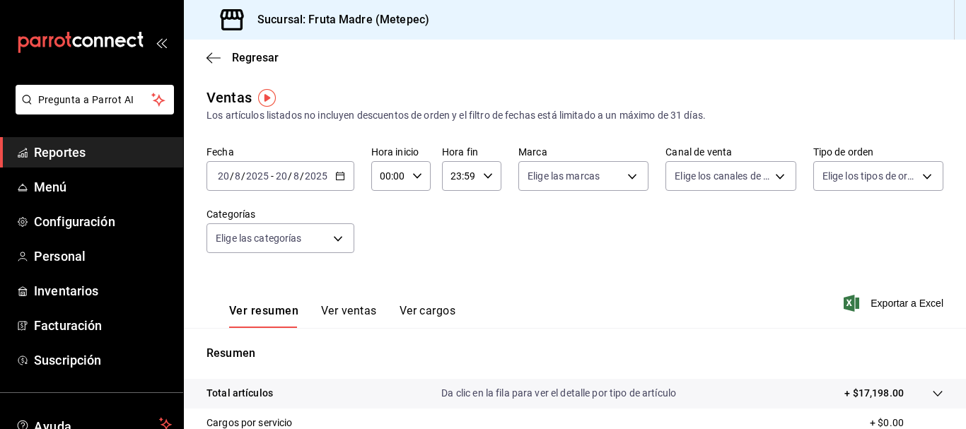
click at [340, 177] on icon "button" at bounding box center [340, 176] width 10 height 10
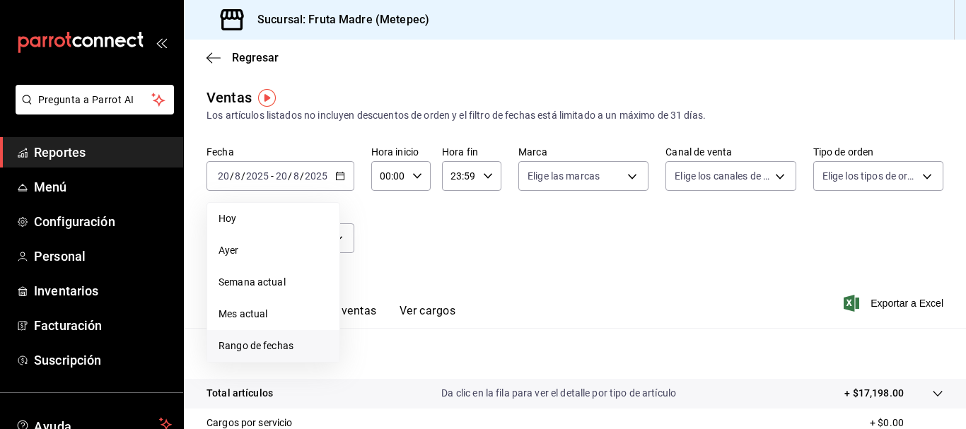
click at [281, 340] on span "Rango de fechas" at bounding box center [274, 346] width 110 height 15
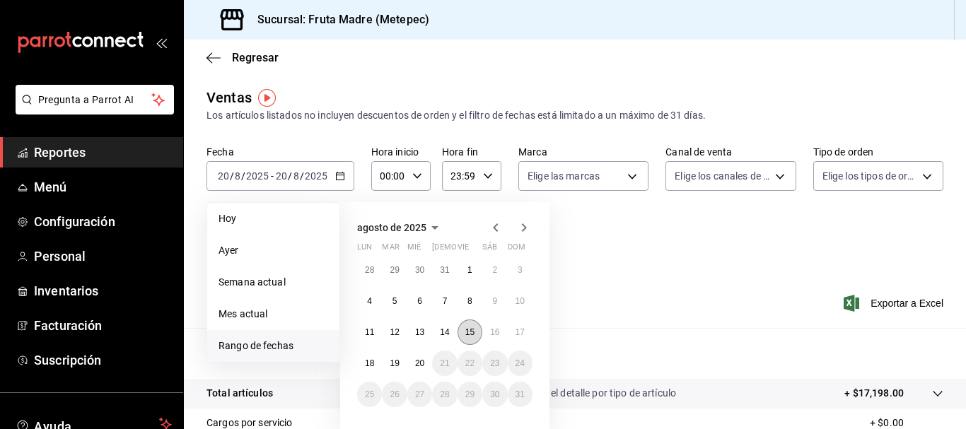
click at [468, 328] on abbr "15" at bounding box center [469, 333] width 9 height 10
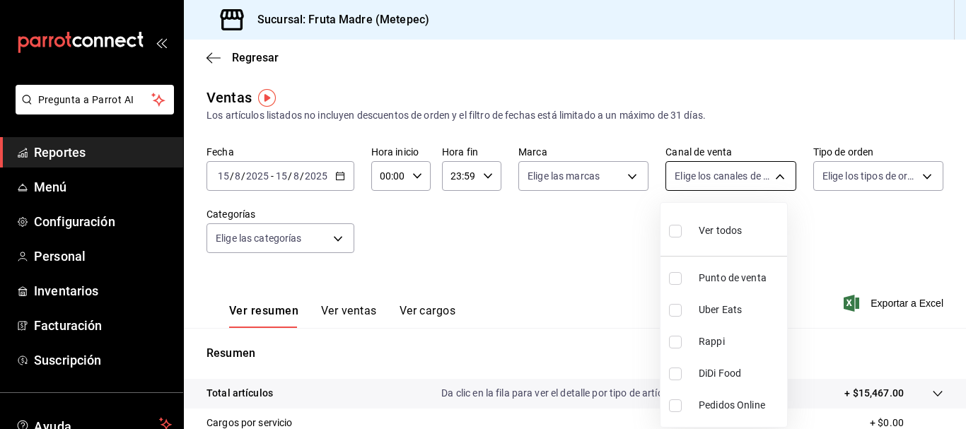
click at [719, 183] on body "Pregunta a Parrot AI Reportes Menú Configuración Personal Inventarios Facturaci…" at bounding box center [483, 214] width 966 height 429
click at [731, 274] on span "Punto de venta" at bounding box center [740, 278] width 83 height 15
type input "PARROT"
checkbox input "true"
click at [582, 284] on div at bounding box center [483, 214] width 966 height 429
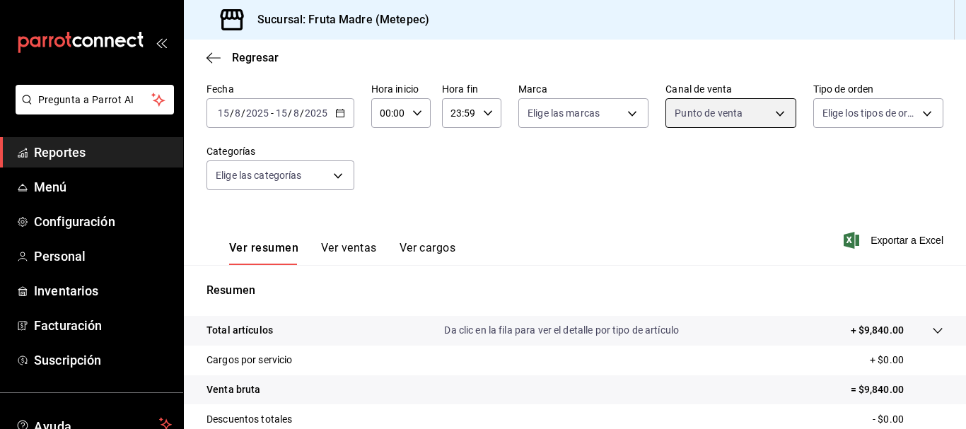
scroll to position [141, 0]
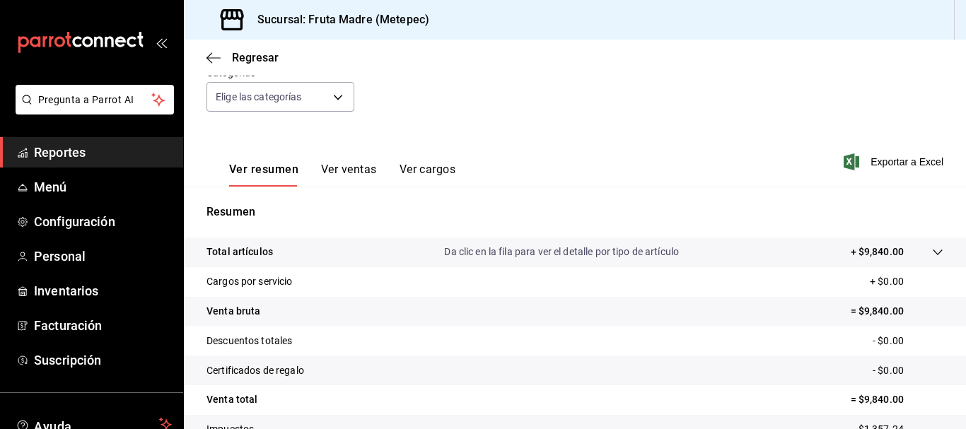
click at [98, 148] on span "Reportes" at bounding box center [103, 152] width 138 height 19
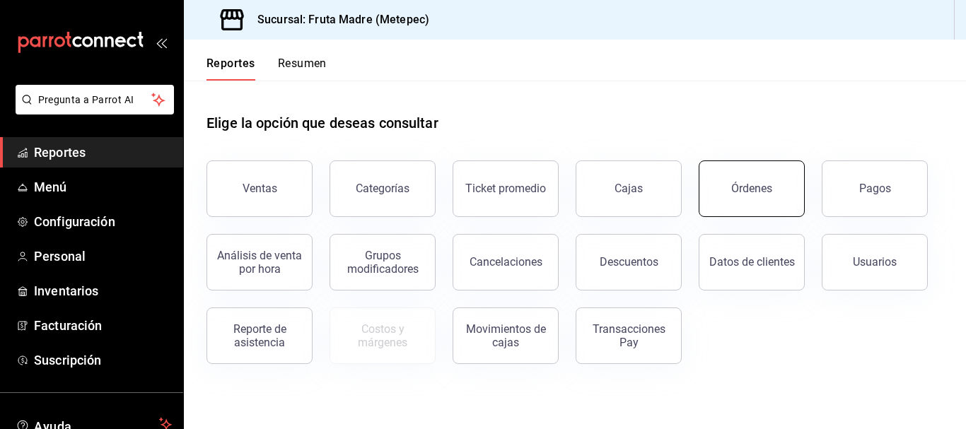
click at [771, 183] on button "Órdenes" at bounding box center [752, 189] width 106 height 57
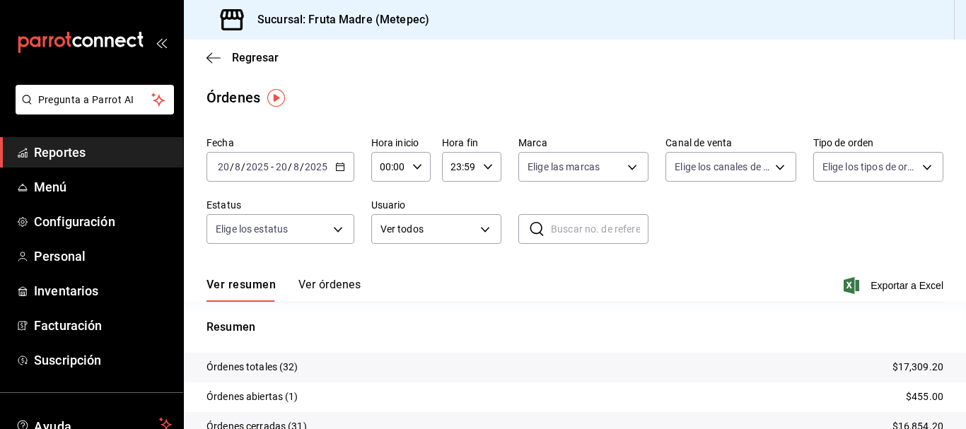
click at [340, 166] on \(Stroke\) "button" at bounding box center [340, 166] width 8 height 1
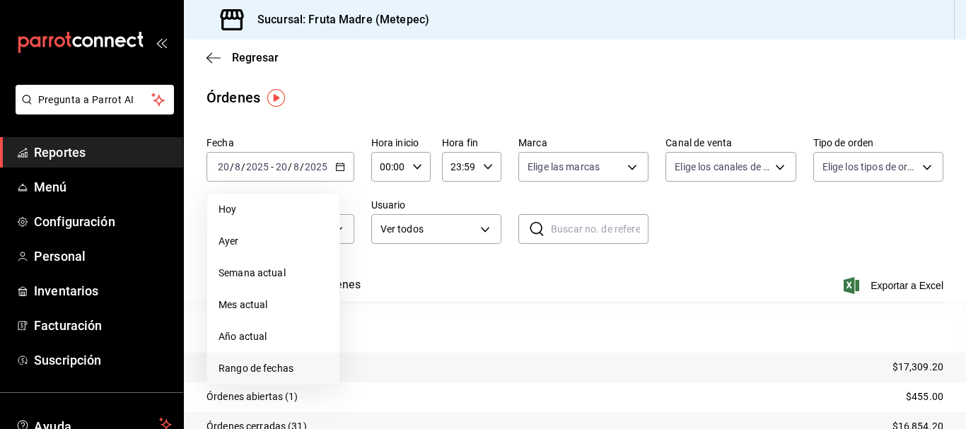
click at [291, 368] on span "Rango de fechas" at bounding box center [274, 368] width 110 height 15
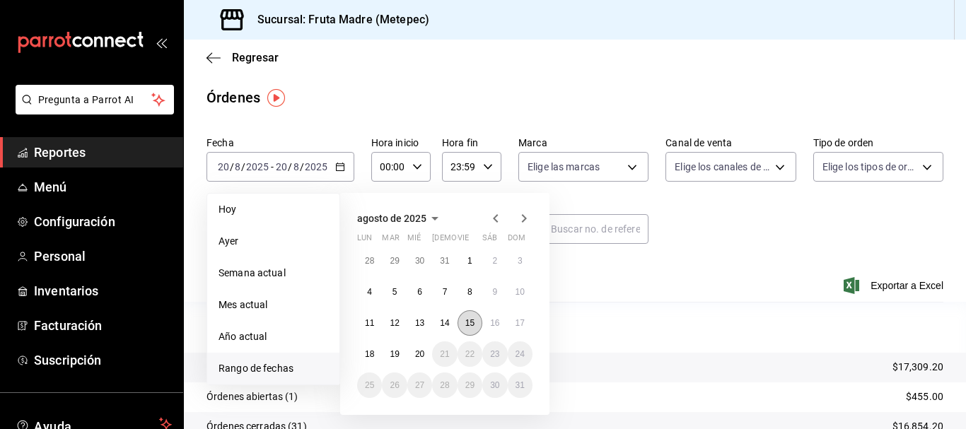
click at [471, 325] on abbr "15" at bounding box center [469, 323] width 9 height 10
click at [470, 325] on abbr "15" at bounding box center [469, 323] width 9 height 10
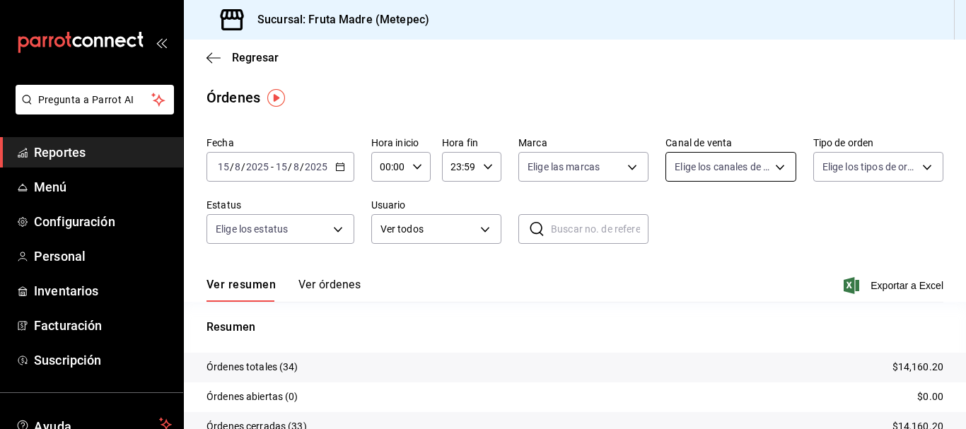
click at [760, 169] on body "Pregunta a Parrot AI Reportes Menú Configuración Personal Inventarios Facturaci…" at bounding box center [483, 214] width 966 height 429
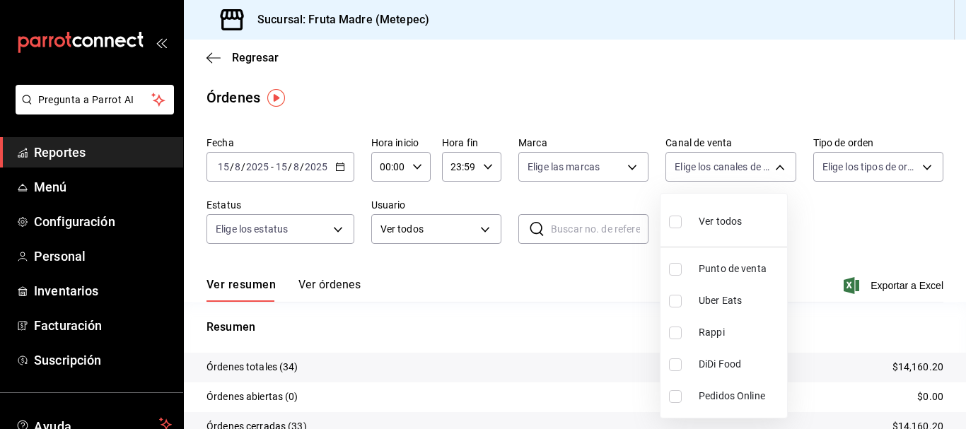
click at [732, 278] on li "Punto de venta" at bounding box center [724, 269] width 127 height 32
type input "PARROT"
checkbox input "true"
click at [586, 291] on div at bounding box center [483, 214] width 966 height 429
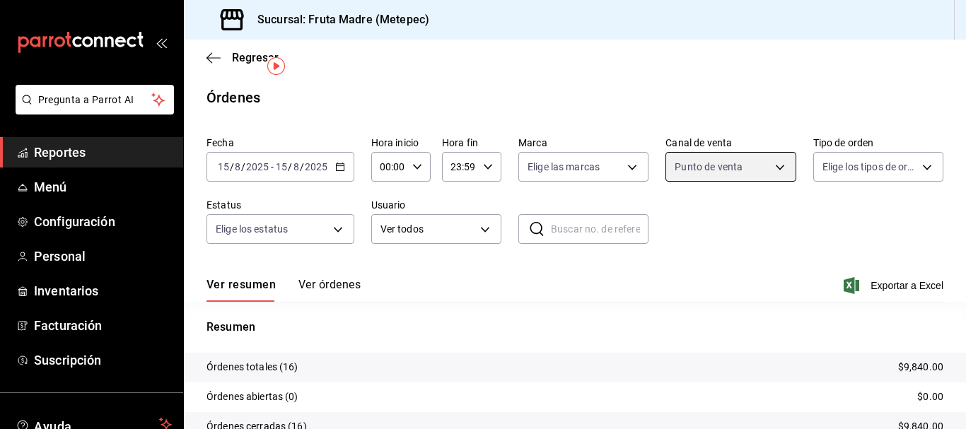
scroll to position [126, 0]
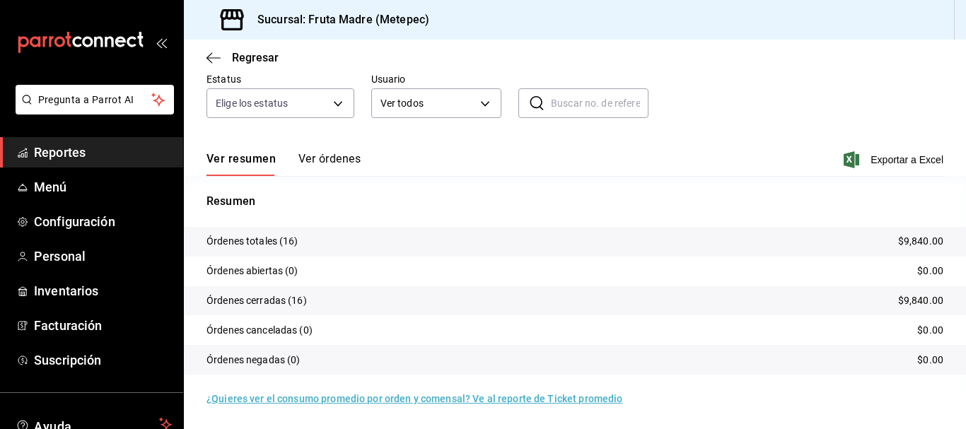
click at [50, 152] on span "Reportes" at bounding box center [103, 152] width 138 height 19
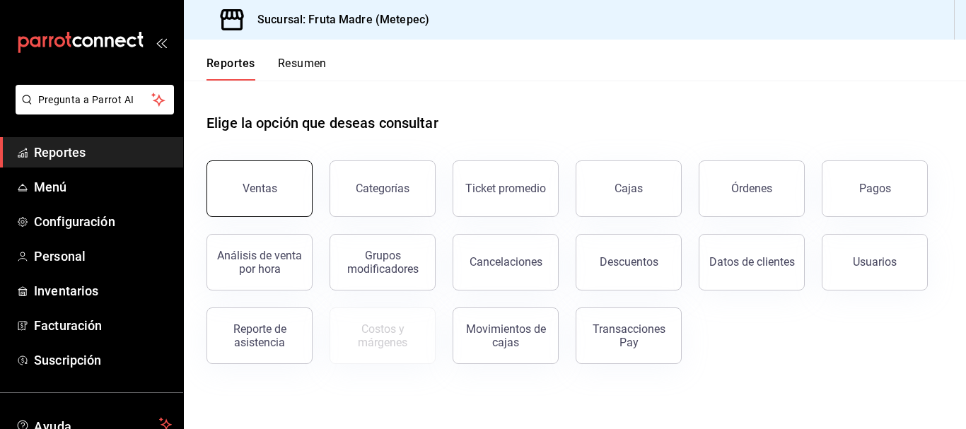
click at [253, 196] on button "Ventas" at bounding box center [260, 189] width 106 height 57
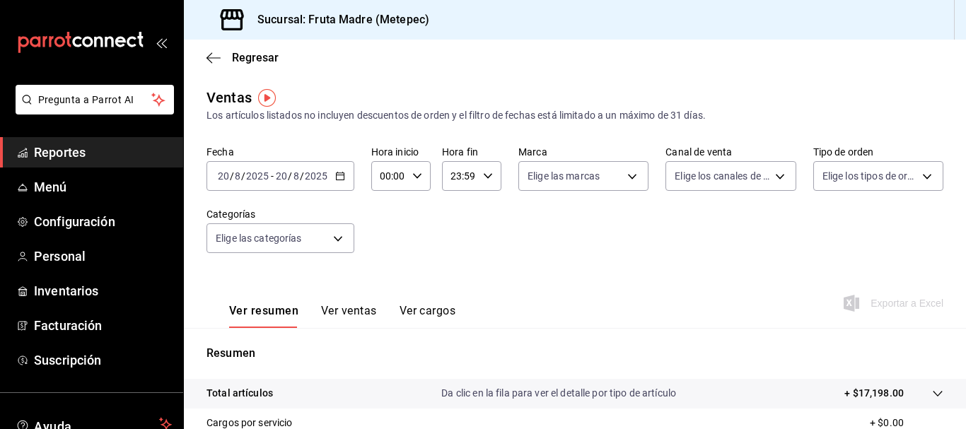
click at [338, 173] on \(Stroke\) "button" at bounding box center [340, 177] width 8 height 8
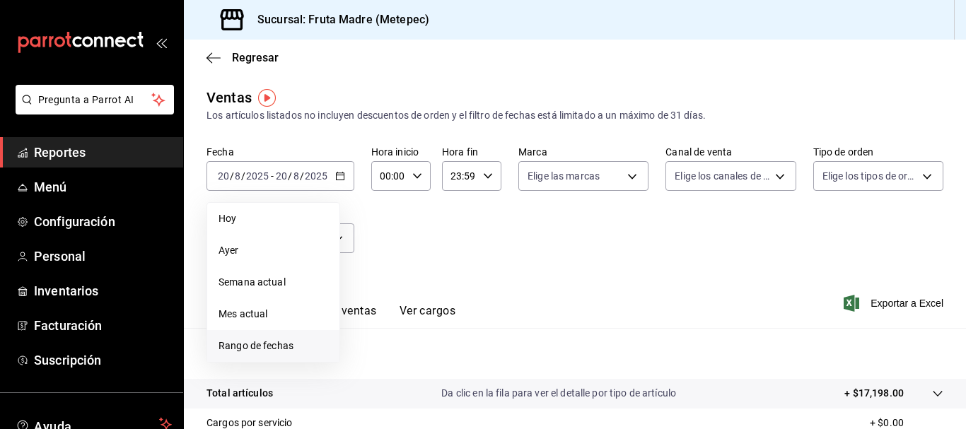
click at [306, 350] on span "Rango de fechas" at bounding box center [274, 346] width 110 height 15
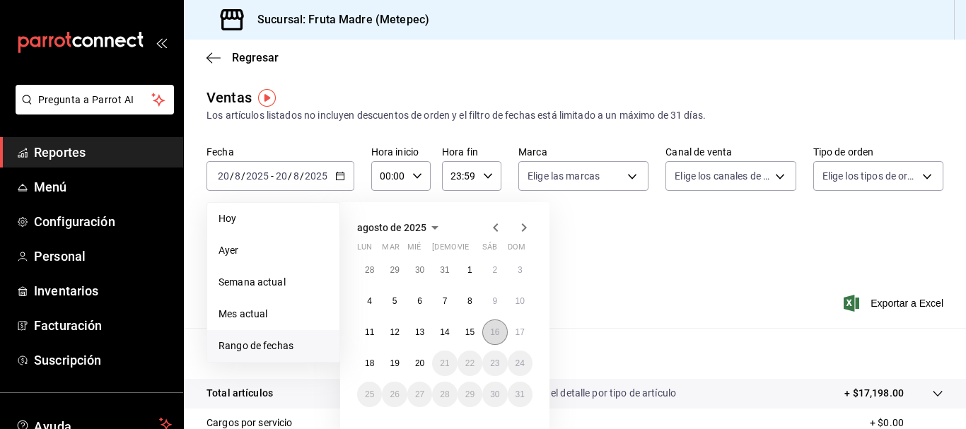
click at [494, 342] on button "16" at bounding box center [494, 332] width 25 height 25
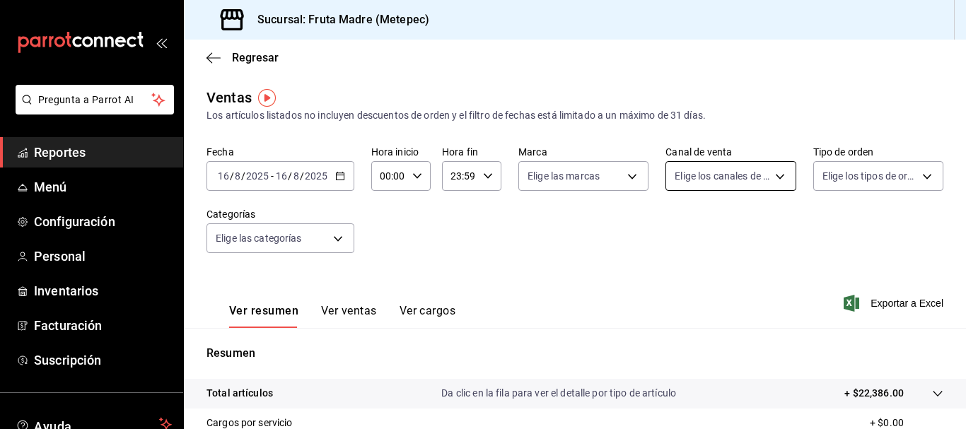
click at [734, 175] on body "Pregunta a Parrot AI Reportes Menú Configuración Personal Inventarios Facturaci…" at bounding box center [483, 214] width 966 height 429
click at [741, 285] on span "Punto de venta" at bounding box center [740, 278] width 83 height 15
type input "PARROT"
checkbox input "true"
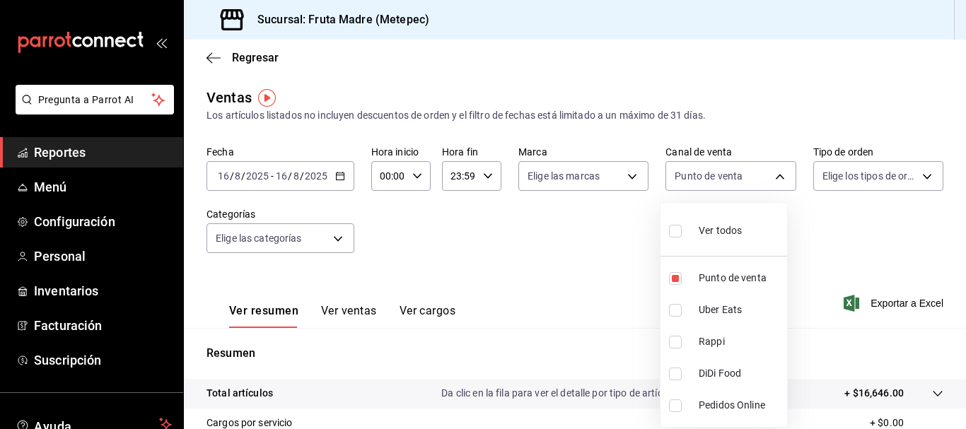
click at [611, 265] on div at bounding box center [483, 214] width 966 height 429
click at [93, 158] on span "Reportes" at bounding box center [103, 152] width 138 height 19
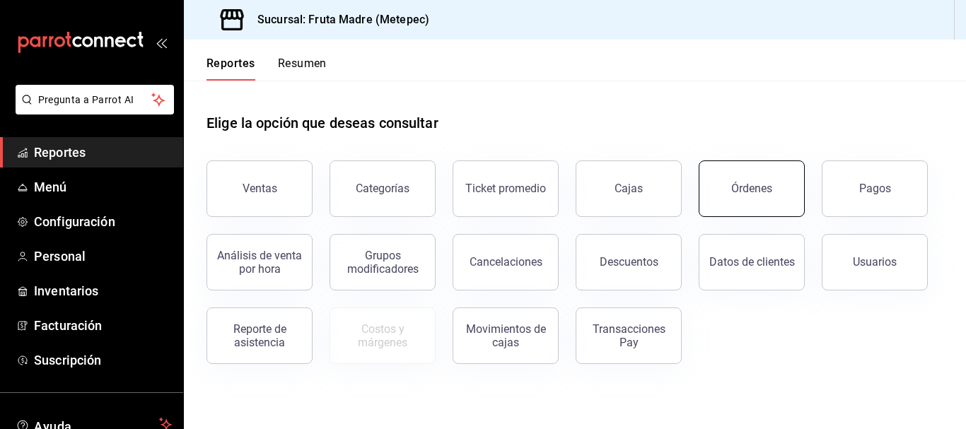
click at [739, 192] on div "Órdenes" at bounding box center [751, 188] width 41 height 13
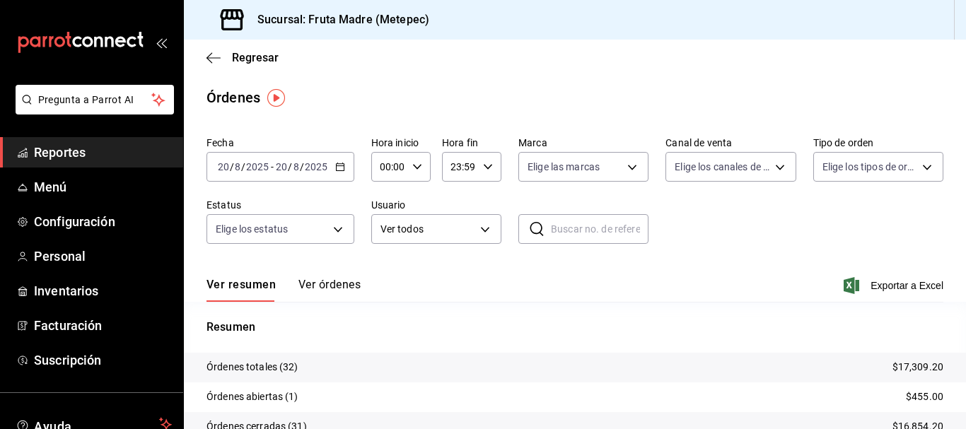
click at [320, 162] on input "2025" at bounding box center [316, 166] width 24 height 11
click at [341, 172] on div "[DATE] [DATE] - [DATE] [DATE]" at bounding box center [281, 167] width 148 height 30
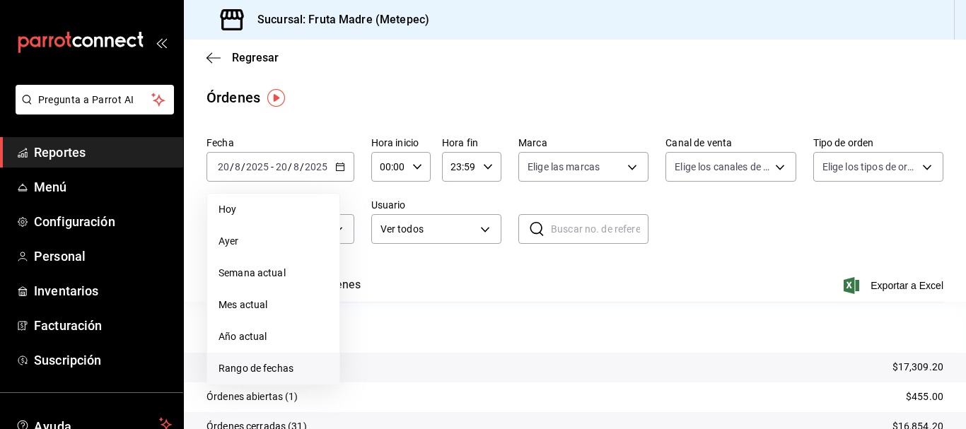
click at [292, 367] on span "Rango de fechas" at bounding box center [274, 368] width 110 height 15
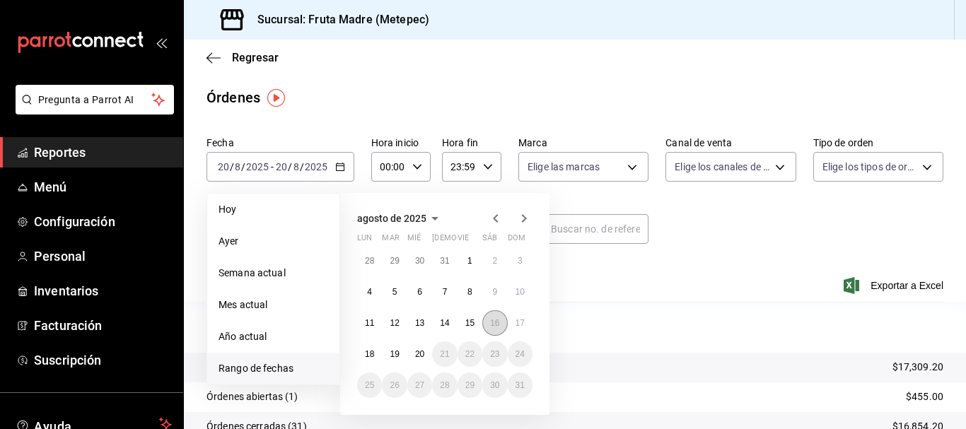
click at [499, 323] on abbr "16" at bounding box center [494, 323] width 9 height 10
click at [506, 313] on div "28 29 30 31 1 2 3 4 5 6 7 8 9 10 11 12 13 14 15 16 17 18 19 20 21 22 23 24 25 2…" at bounding box center [444, 323] width 175 height 150
click at [498, 320] on abbr "16" at bounding box center [494, 323] width 9 height 10
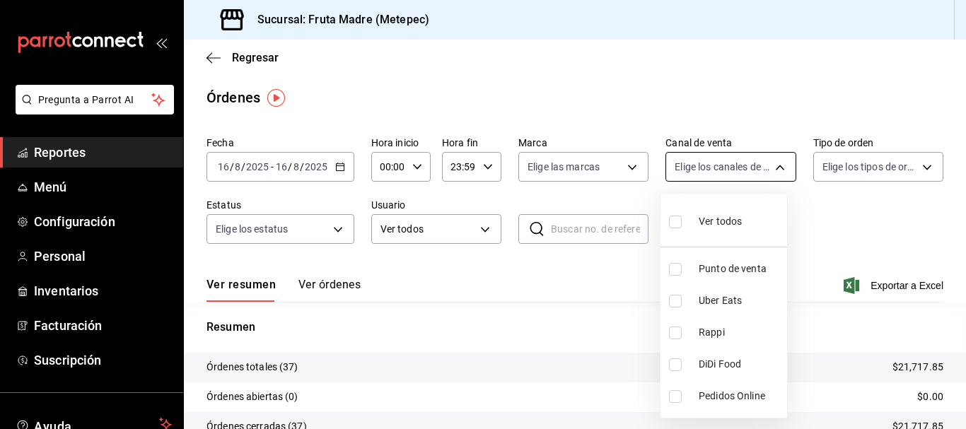
click at [726, 174] on body "Pregunta a Parrot AI Reportes Menú Configuración Personal Inventarios Facturaci…" at bounding box center [483, 214] width 966 height 429
click at [740, 275] on span "Punto de venta" at bounding box center [740, 269] width 83 height 15
type input "PARROT"
checkbox input "true"
click at [821, 238] on div at bounding box center [483, 214] width 966 height 429
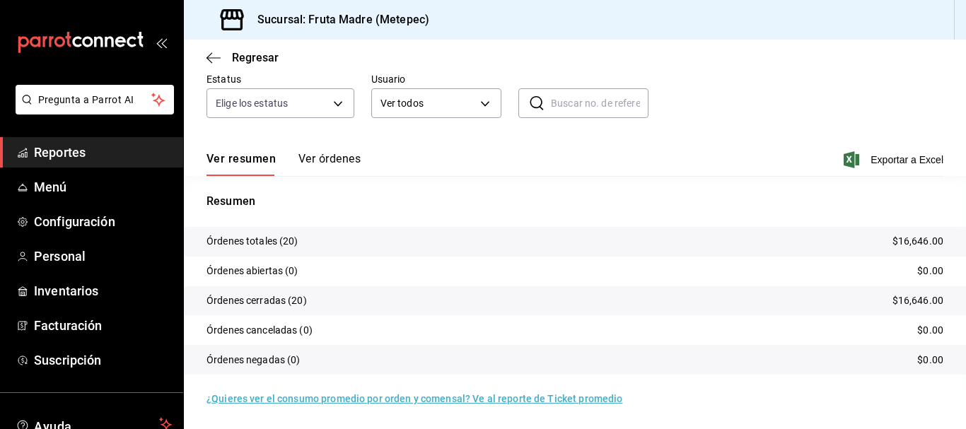
scroll to position [55, 0]
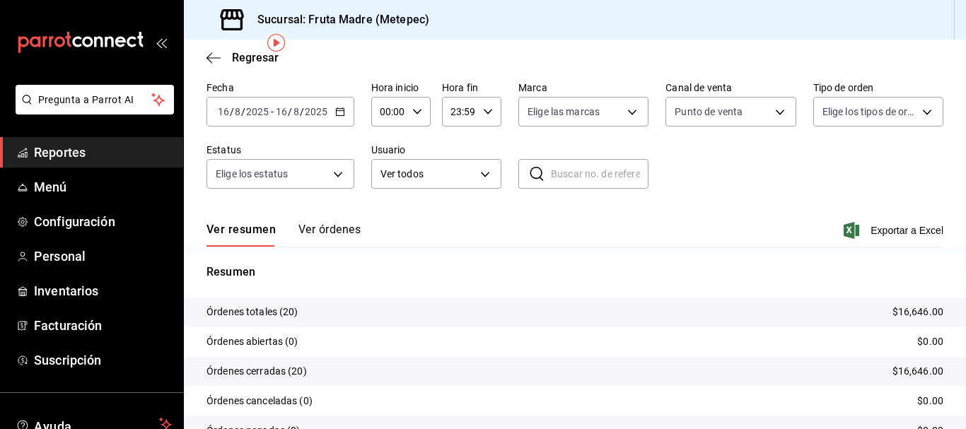
click at [124, 152] on span "Reportes" at bounding box center [103, 152] width 138 height 19
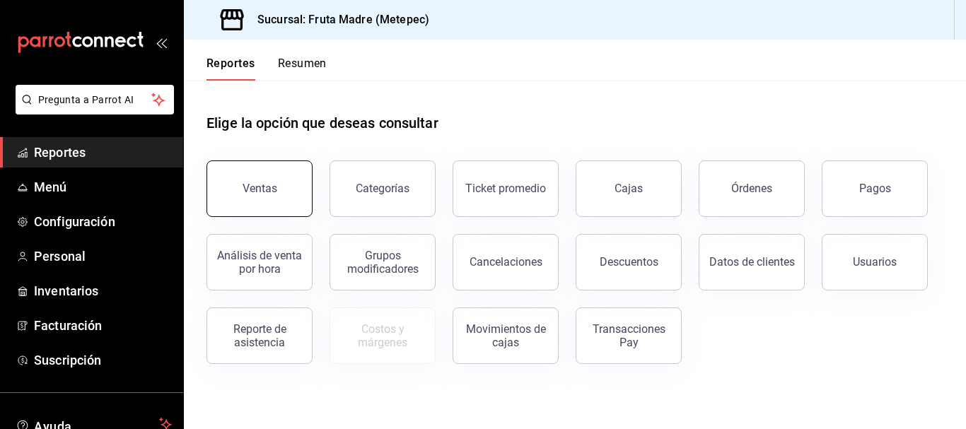
click at [279, 175] on button "Ventas" at bounding box center [260, 189] width 106 height 57
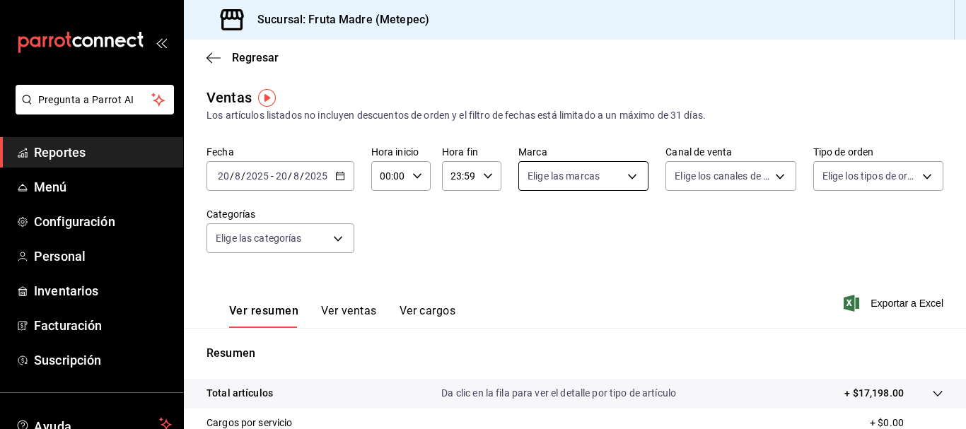
click at [573, 178] on body "Pregunta a Parrot AI Reportes Menú Configuración Personal Inventarios Facturaci…" at bounding box center [483, 214] width 966 height 429
click at [338, 180] on div at bounding box center [483, 214] width 966 height 429
click at [337, 182] on div "[DATE] [DATE] - [DATE] [DATE]" at bounding box center [281, 176] width 148 height 30
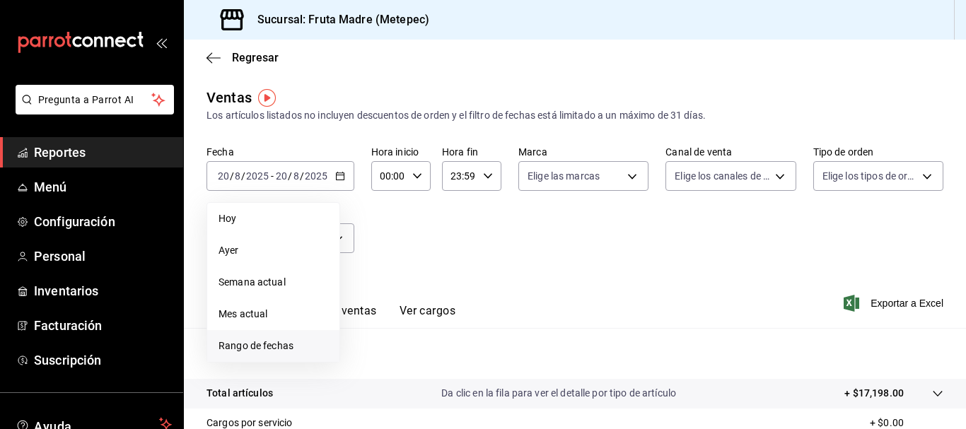
click at [267, 353] on span "Rango de fechas" at bounding box center [274, 346] width 110 height 15
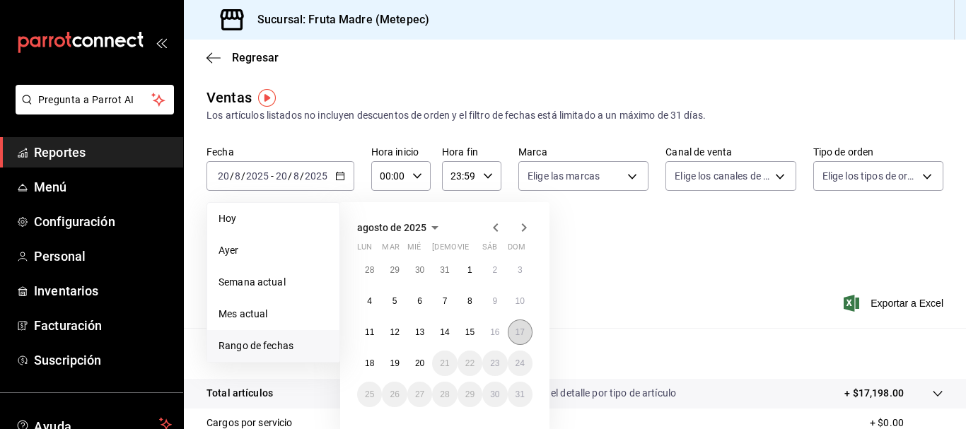
click at [523, 337] on button "17" at bounding box center [520, 332] width 25 height 25
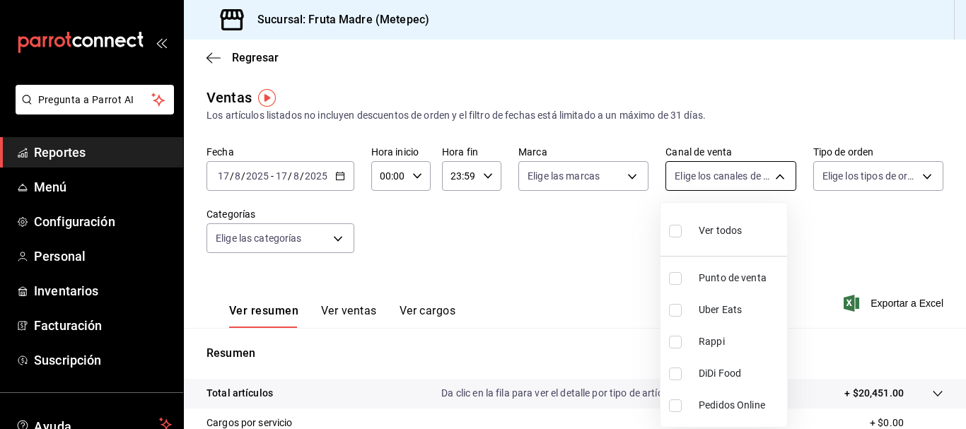
click at [706, 177] on body "Pregunta a Parrot AI Reportes Menú Configuración Personal Inventarios Facturaci…" at bounding box center [483, 214] width 966 height 429
click at [734, 274] on span "Punto de venta" at bounding box center [740, 278] width 83 height 15
type input "PARROT"
checkbox input "true"
click at [541, 277] on div at bounding box center [483, 214] width 966 height 429
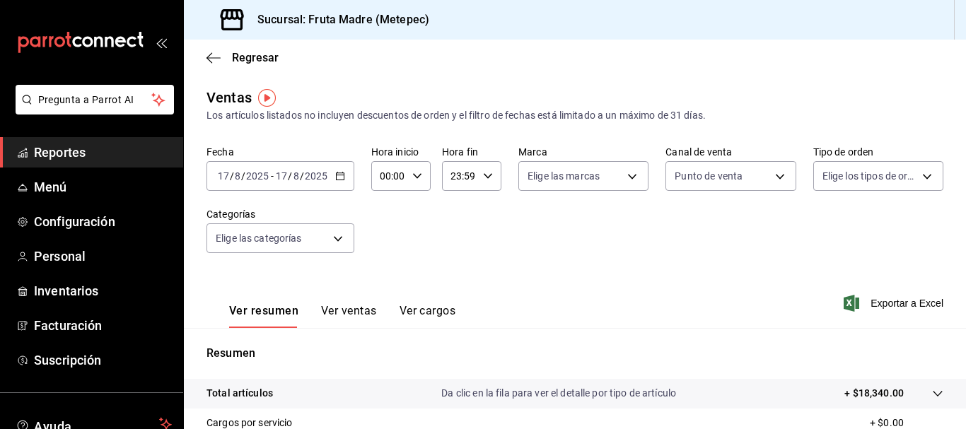
click at [58, 156] on span "Reportes" at bounding box center [103, 152] width 138 height 19
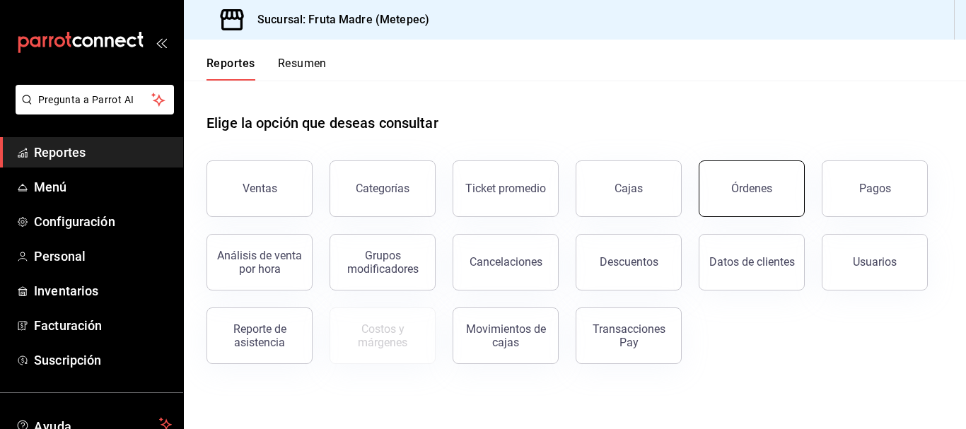
click at [710, 185] on button "Órdenes" at bounding box center [752, 189] width 106 height 57
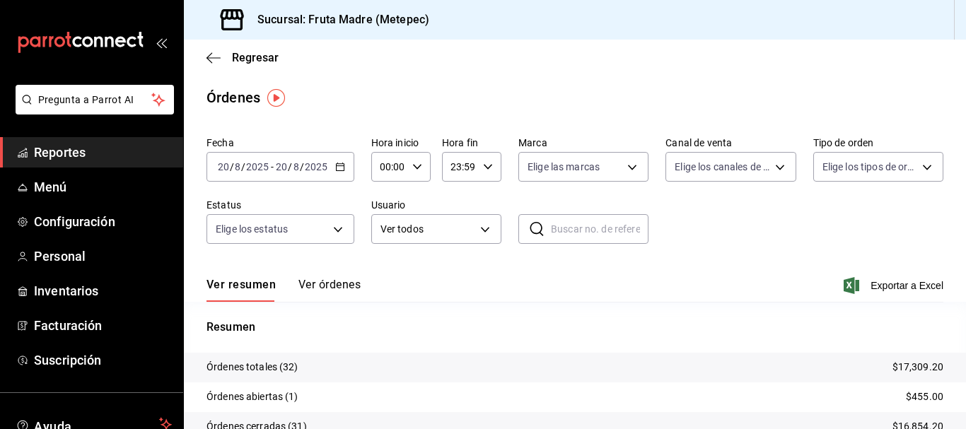
click at [347, 160] on div "[DATE] [DATE] - [DATE] [DATE]" at bounding box center [281, 167] width 148 height 30
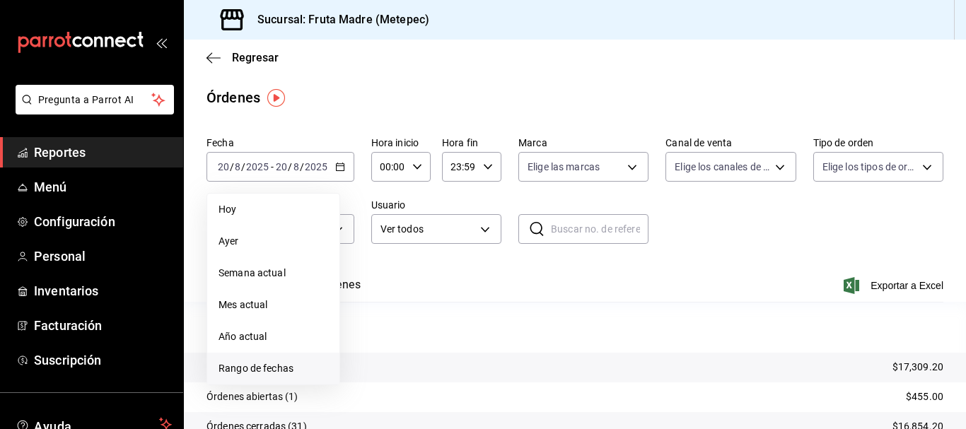
click at [277, 376] on li "Rango de fechas" at bounding box center [273, 369] width 132 height 32
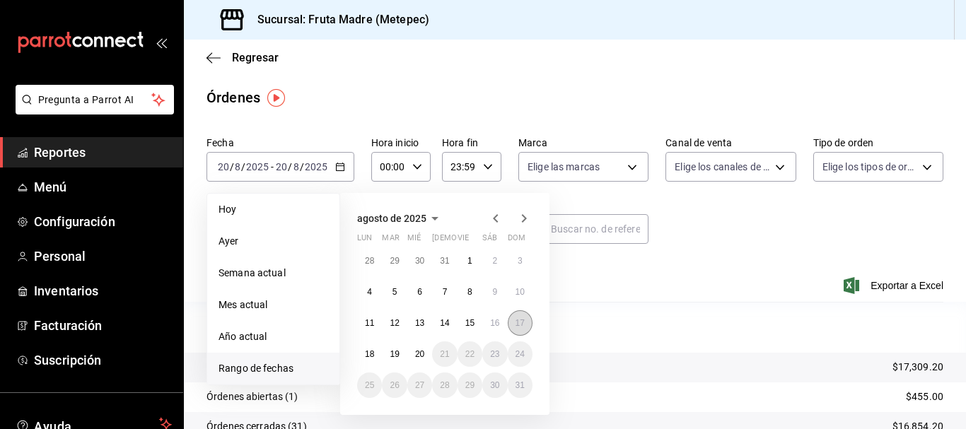
click at [512, 324] on button "17" at bounding box center [520, 323] width 25 height 25
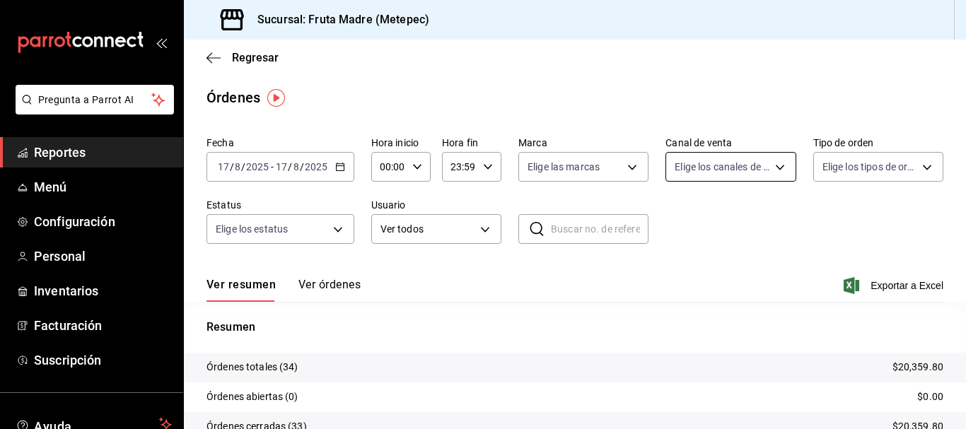
click at [707, 173] on body "Pregunta a Parrot AI Reportes Menú Configuración Personal Inventarios Facturaci…" at bounding box center [483, 214] width 966 height 429
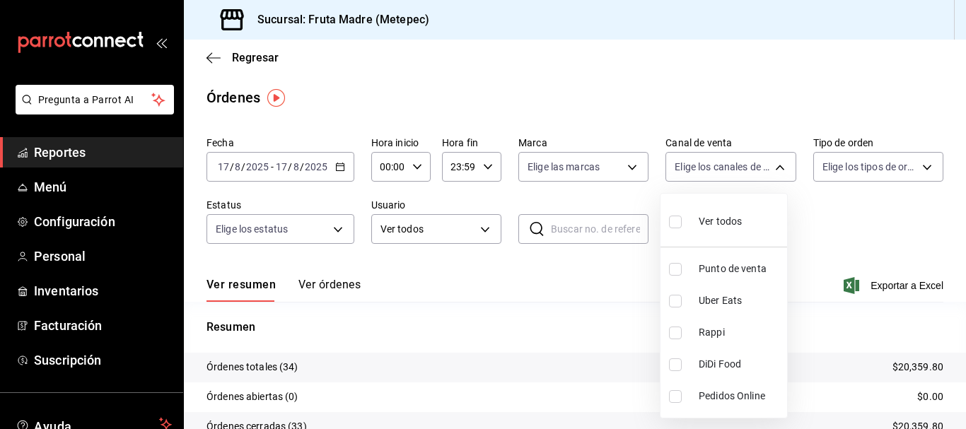
click at [741, 259] on li "Punto de venta" at bounding box center [724, 269] width 127 height 32
type input "PARROT"
checkbox input "true"
click at [827, 256] on div at bounding box center [483, 214] width 966 height 429
